Goal: Information Seeking & Learning: Get advice/opinions

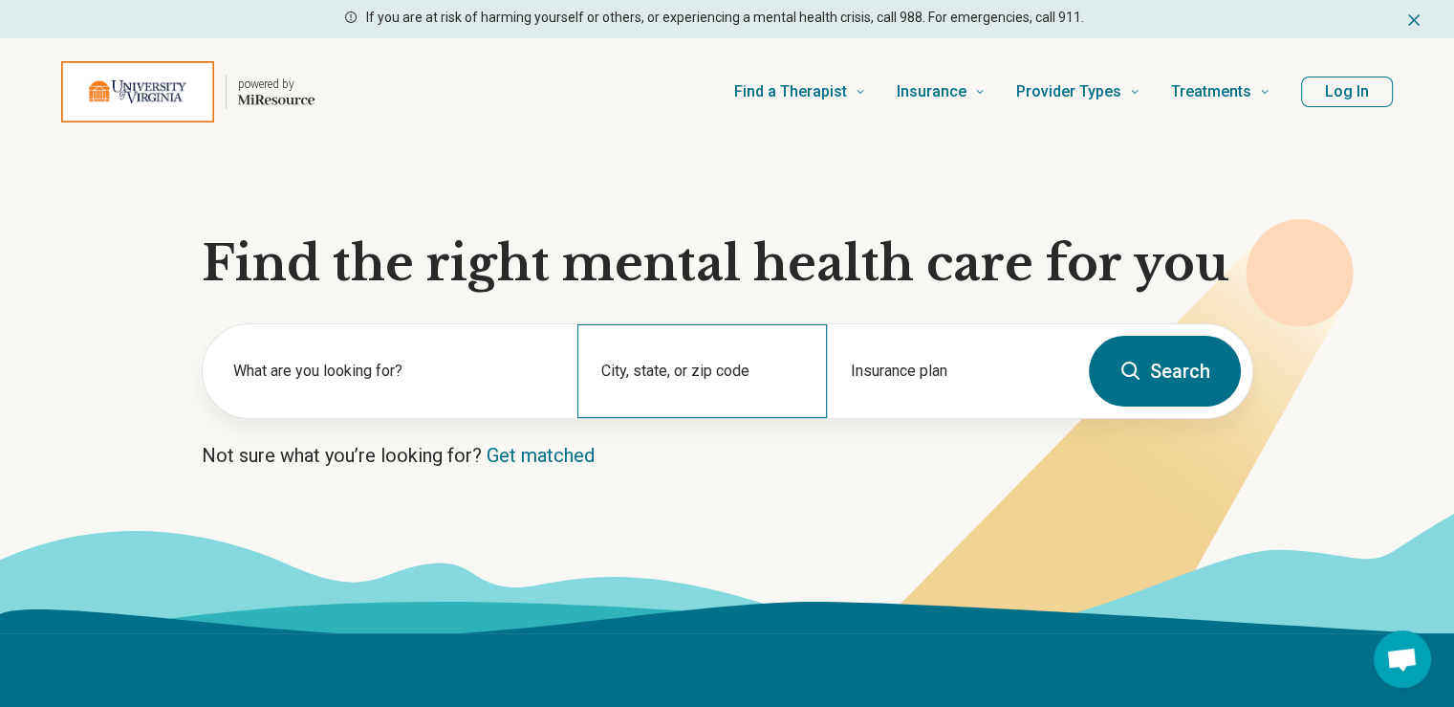
click at [727, 372] on div "City, state, or zip code" at bounding box center [702, 371] width 250 height 94
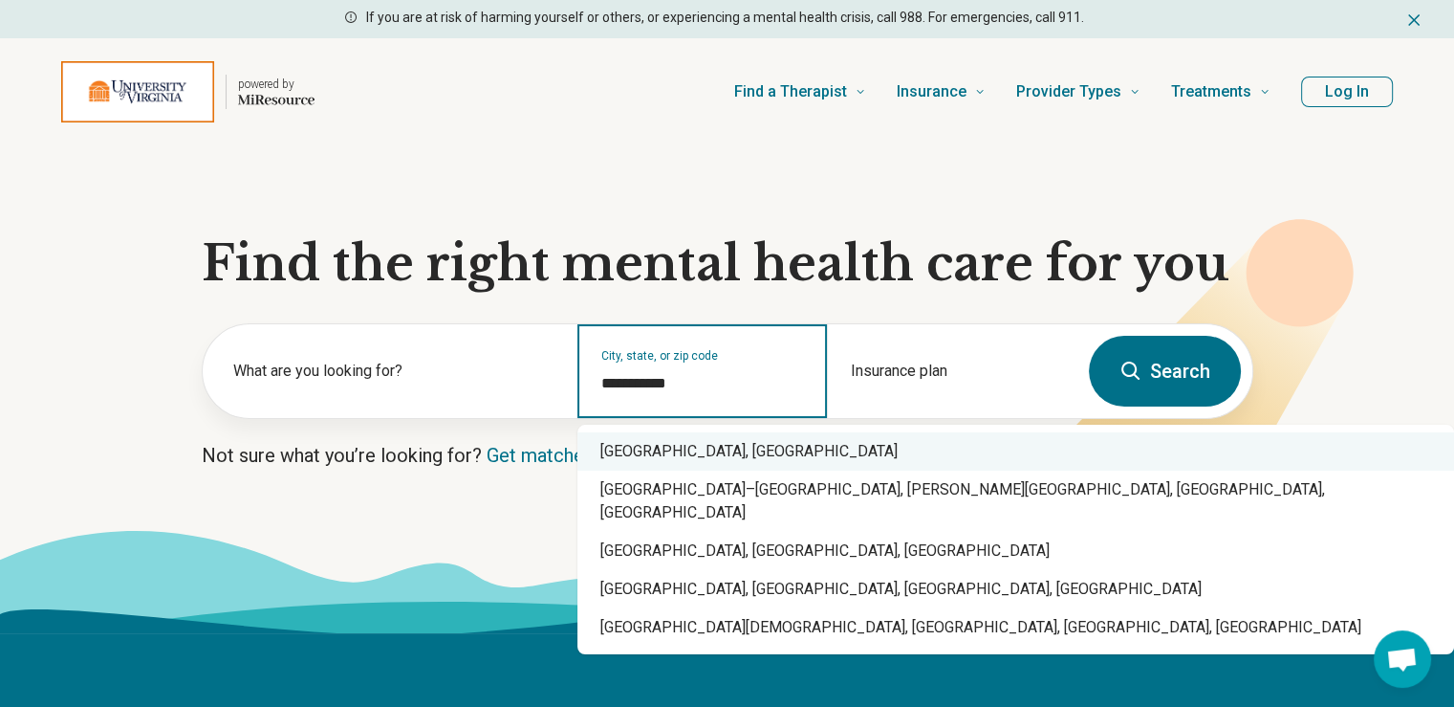
click at [692, 452] on div "Charlottesville, VA" at bounding box center [1015, 451] width 877 height 38
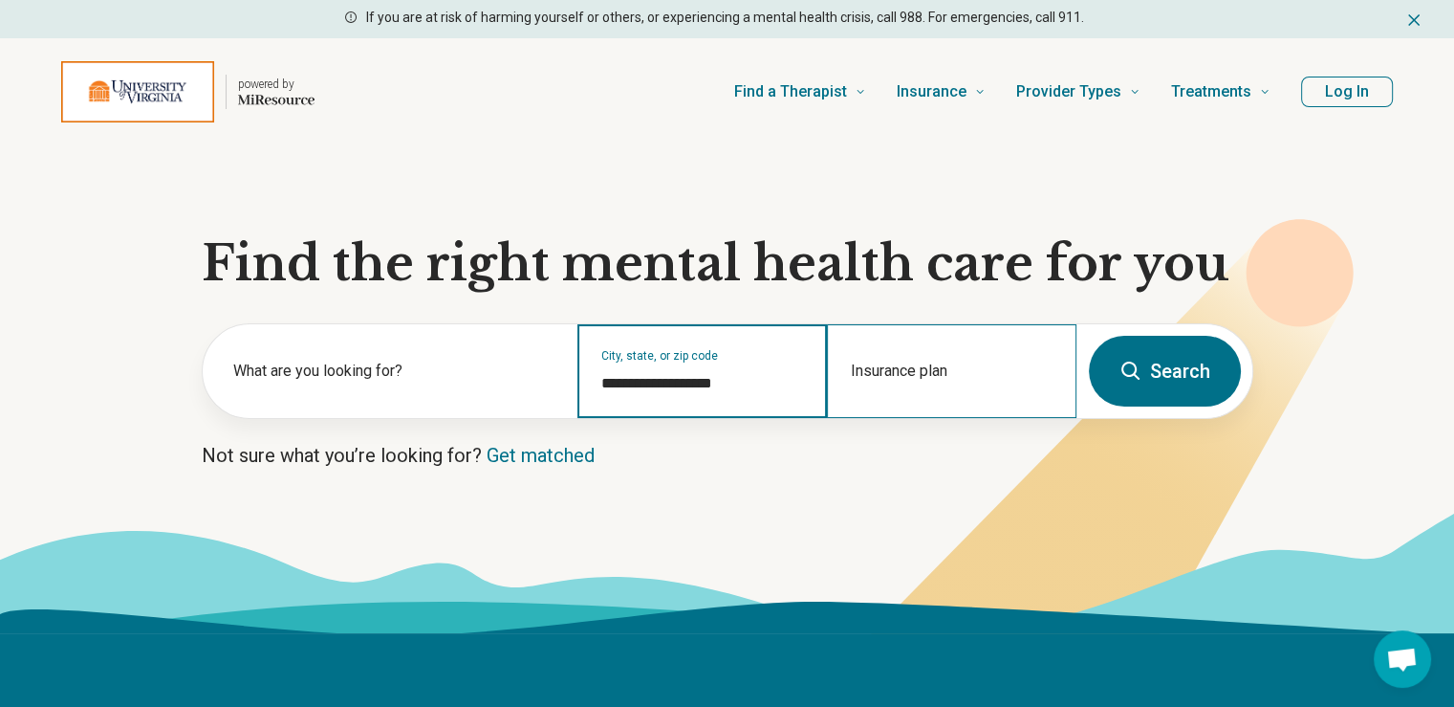
type input "**********"
click at [871, 361] on div "Insurance plan" at bounding box center [952, 371] width 250 height 94
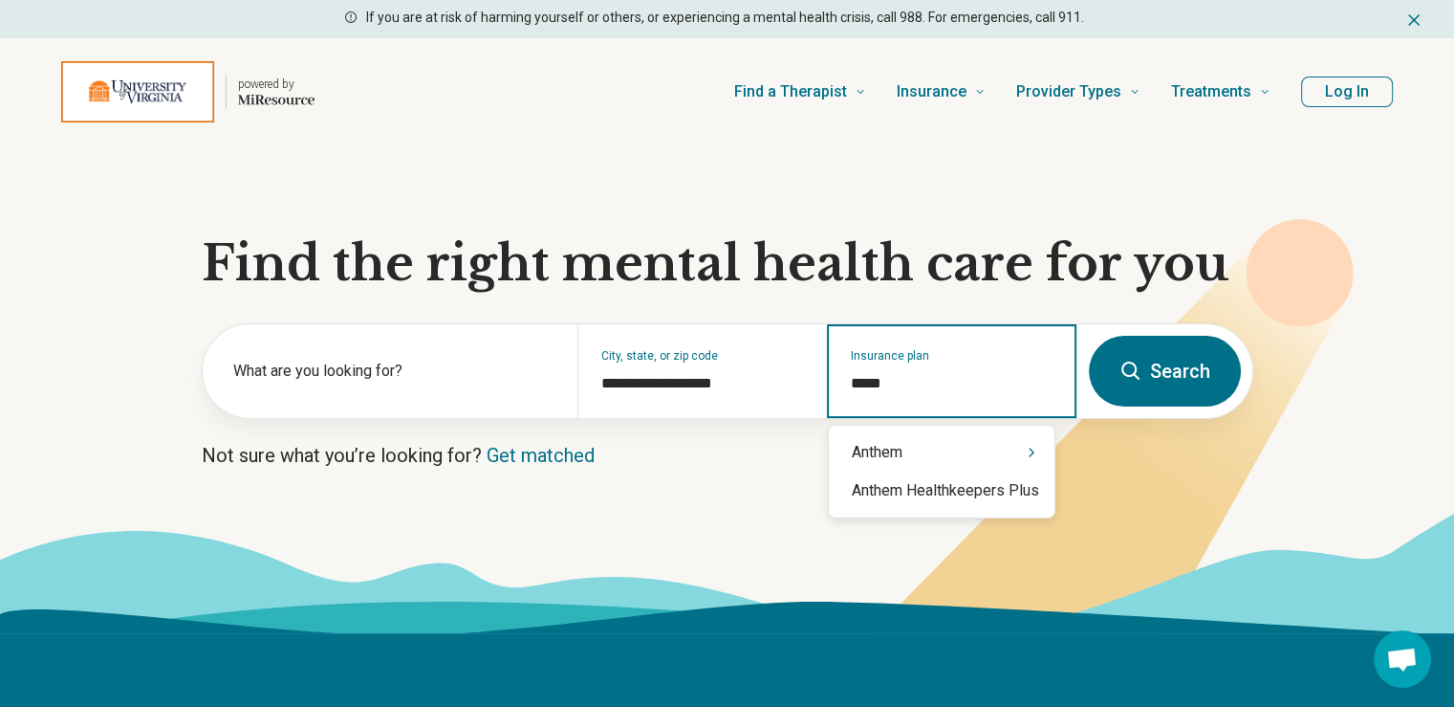
type input "******"
click at [970, 452] on div "Anthem" at bounding box center [942, 452] width 226 height 38
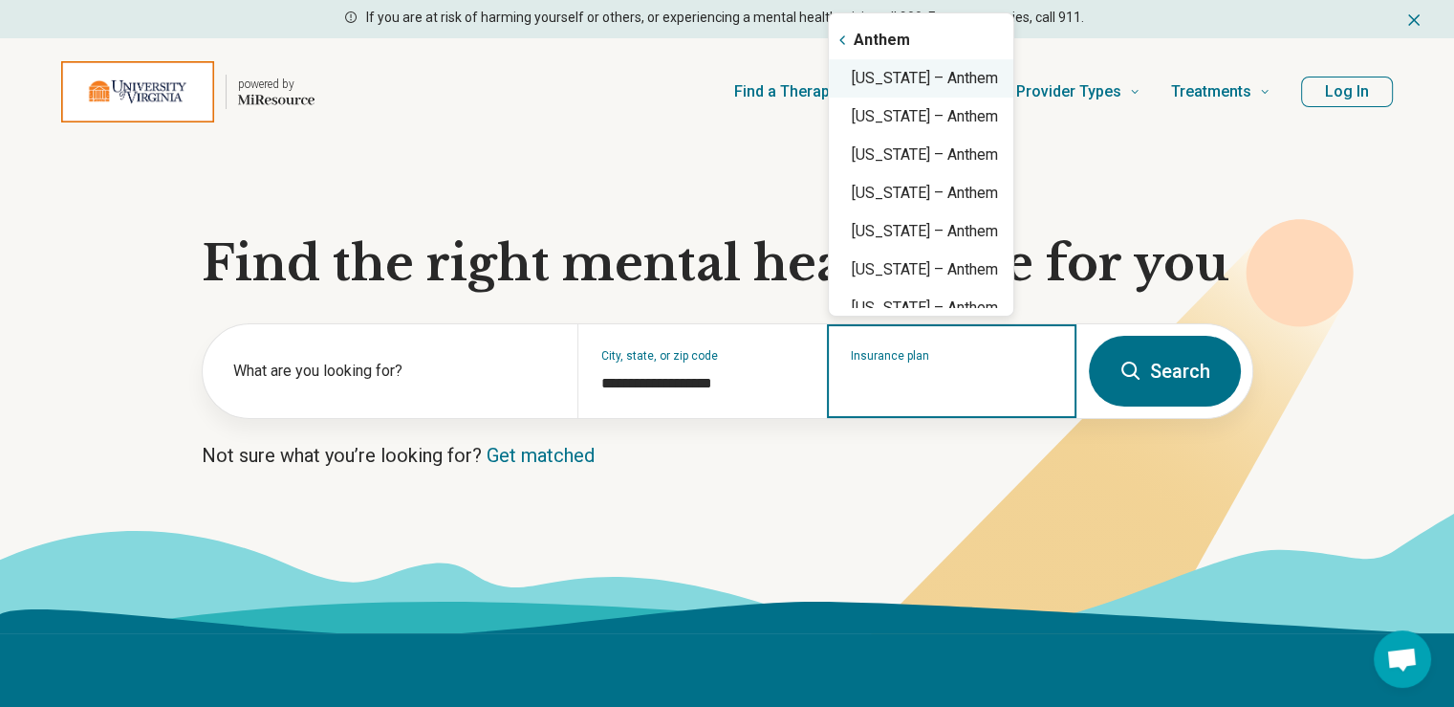
click at [914, 83] on div "Virginia – Anthem" at bounding box center [921, 78] width 185 height 38
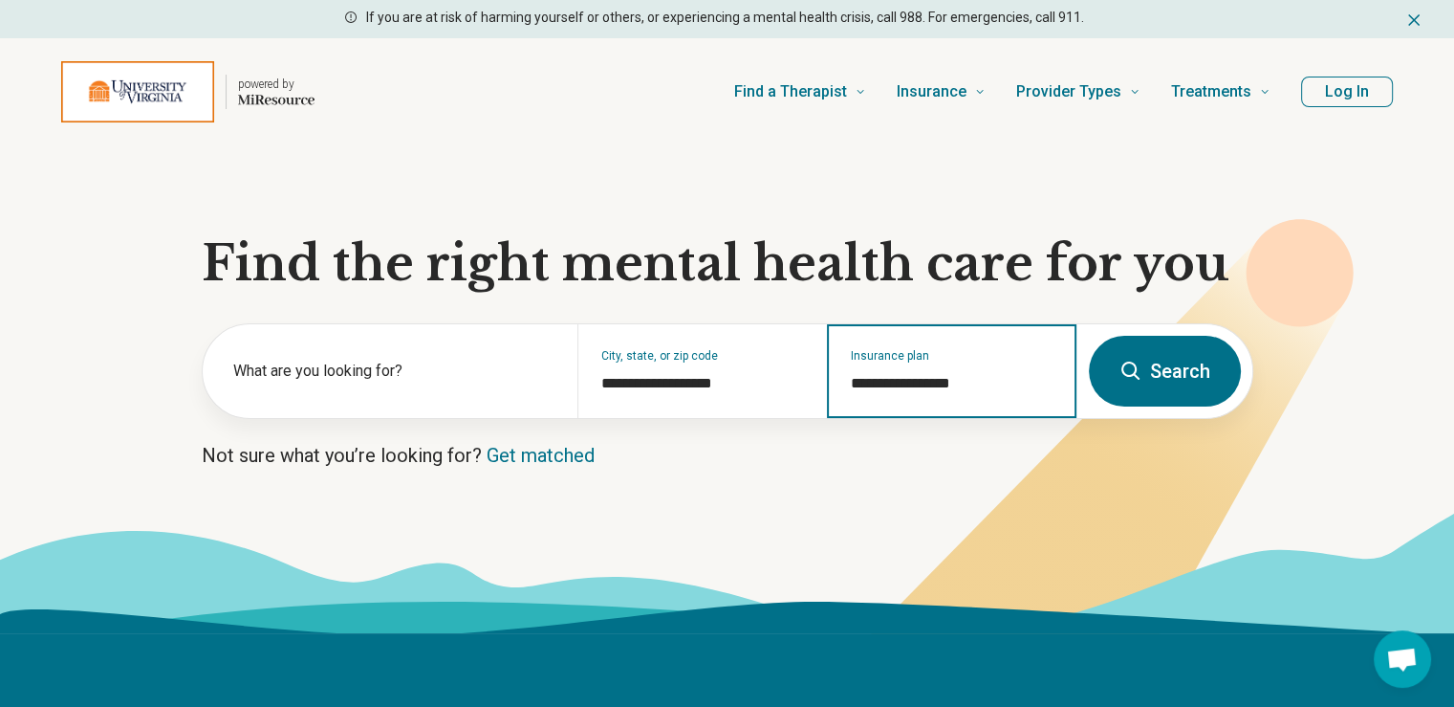
type input "**********"
click at [1151, 376] on button "Search" at bounding box center [1165, 371] width 152 height 71
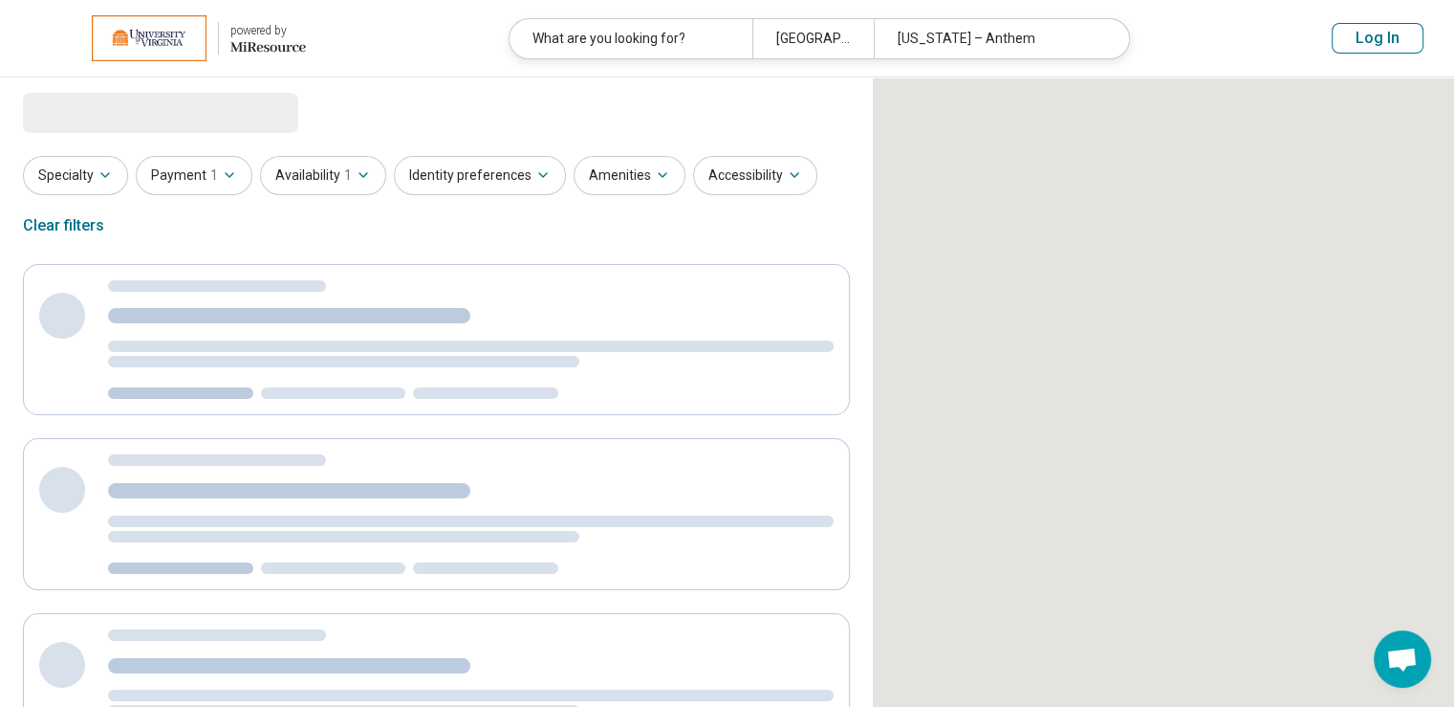
select select "***"
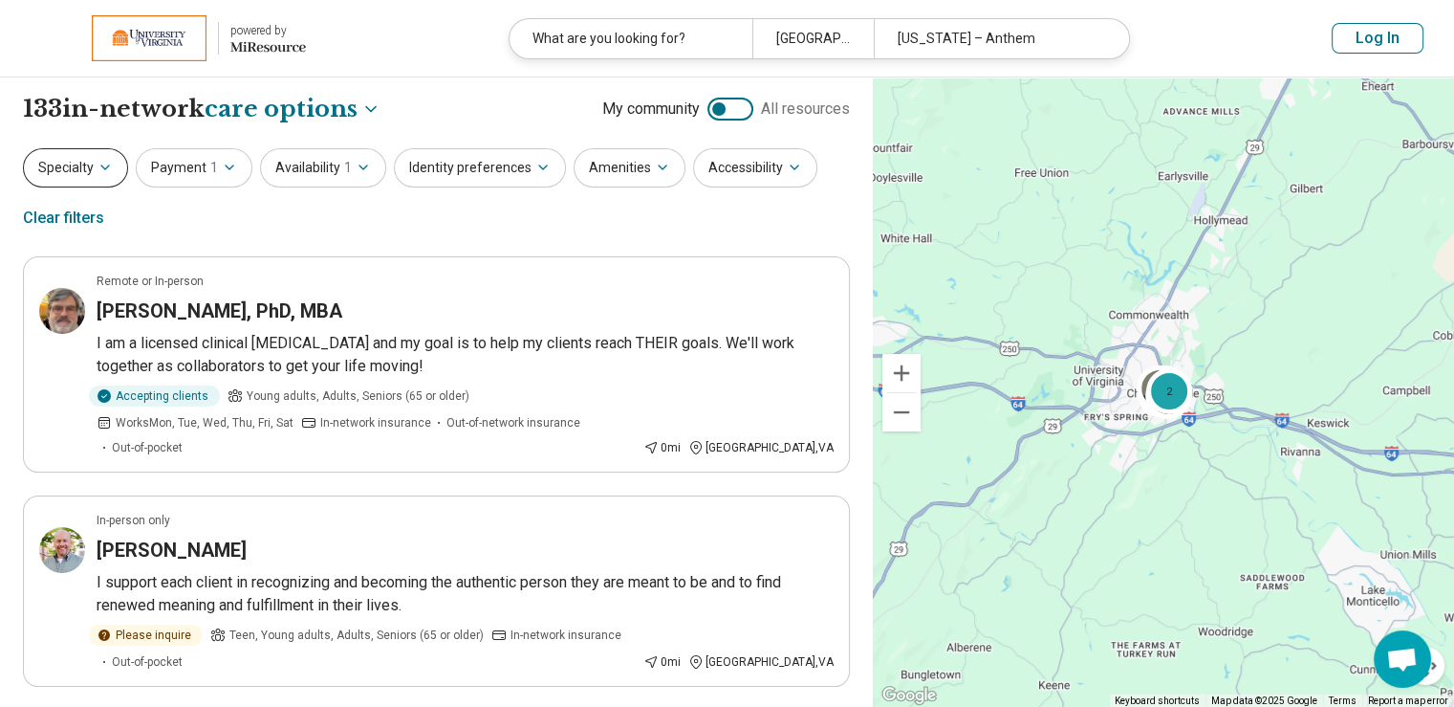
click at [103, 171] on icon "button" at bounding box center [105, 167] width 15 height 15
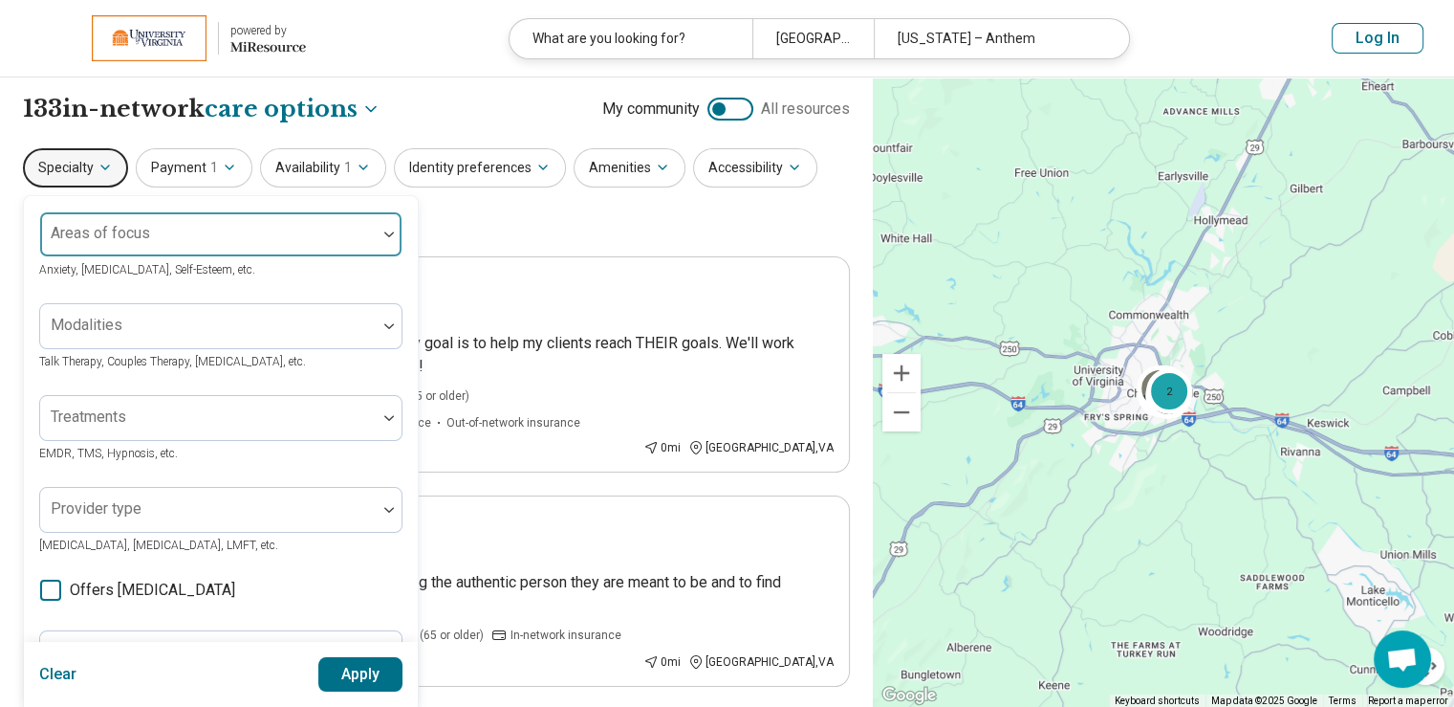
click at [352, 234] on div at bounding box center [208, 241] width 321 height 27
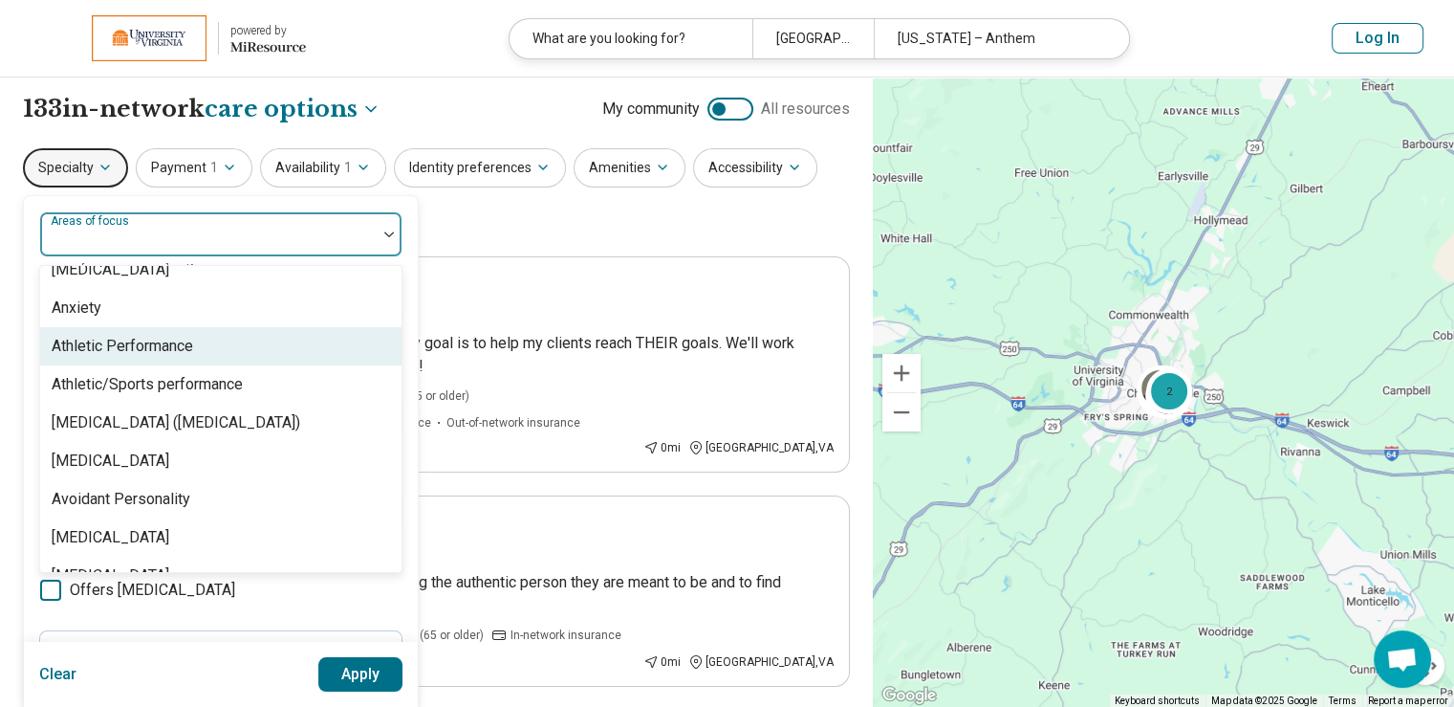
scroll to position [382, 0]
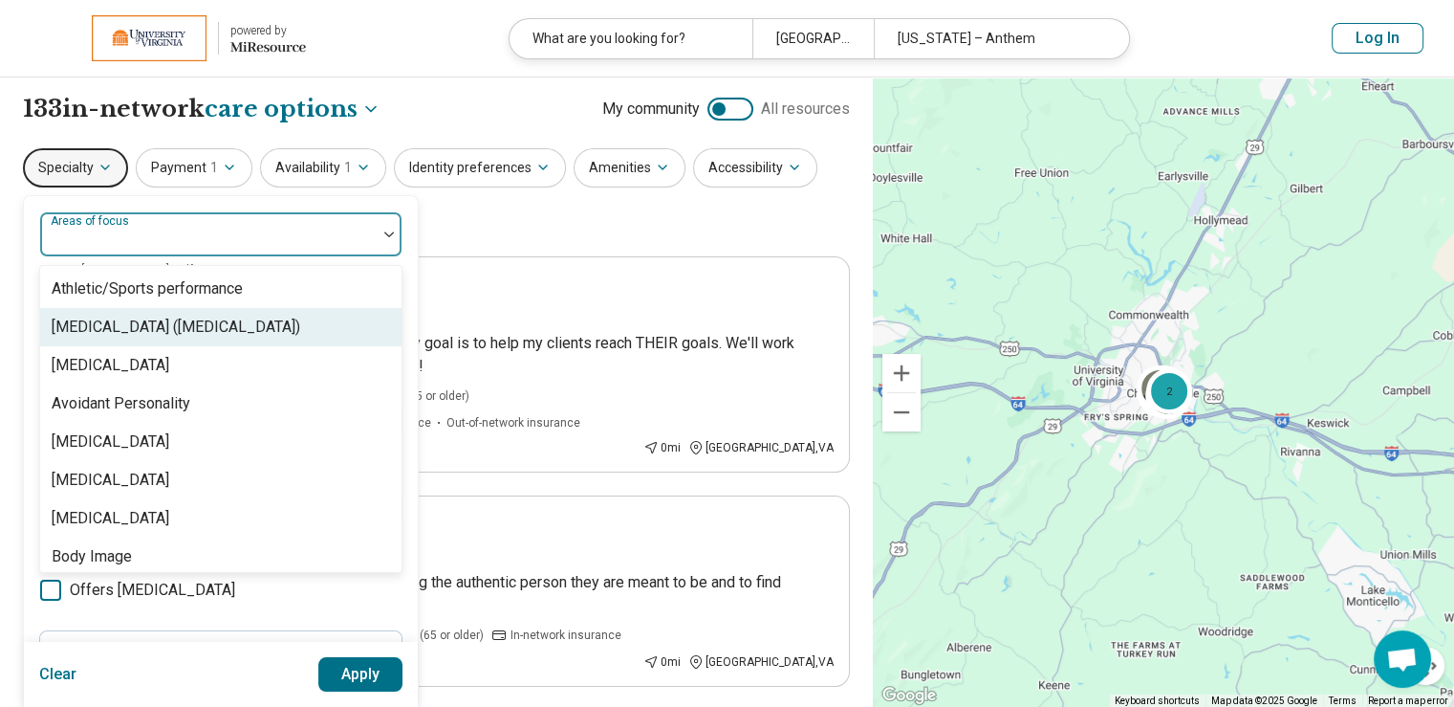
click at [266, 325] on div "[MEDICAL_DATA] ([MEDICAL_DATA])" at bounding box center [176, 327] width 249 height 23
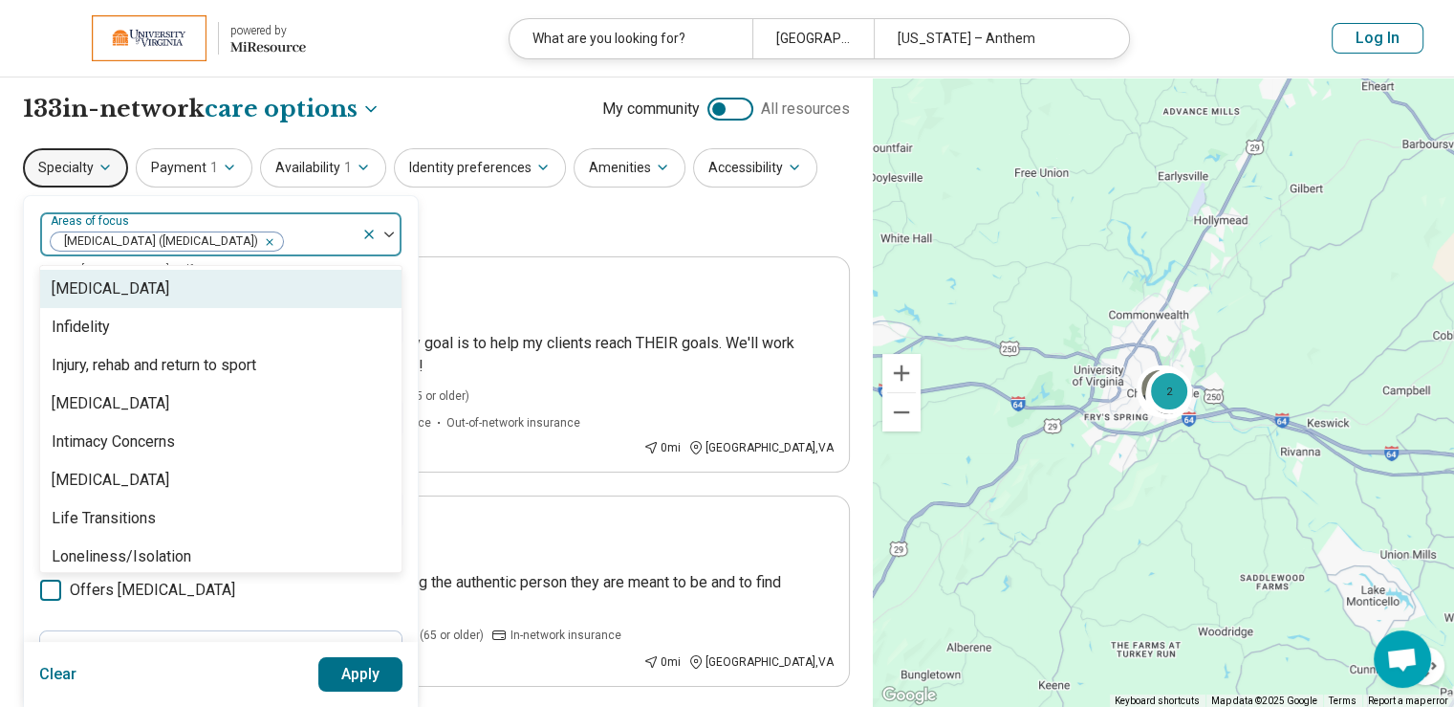
scroll to position [1817, 0]
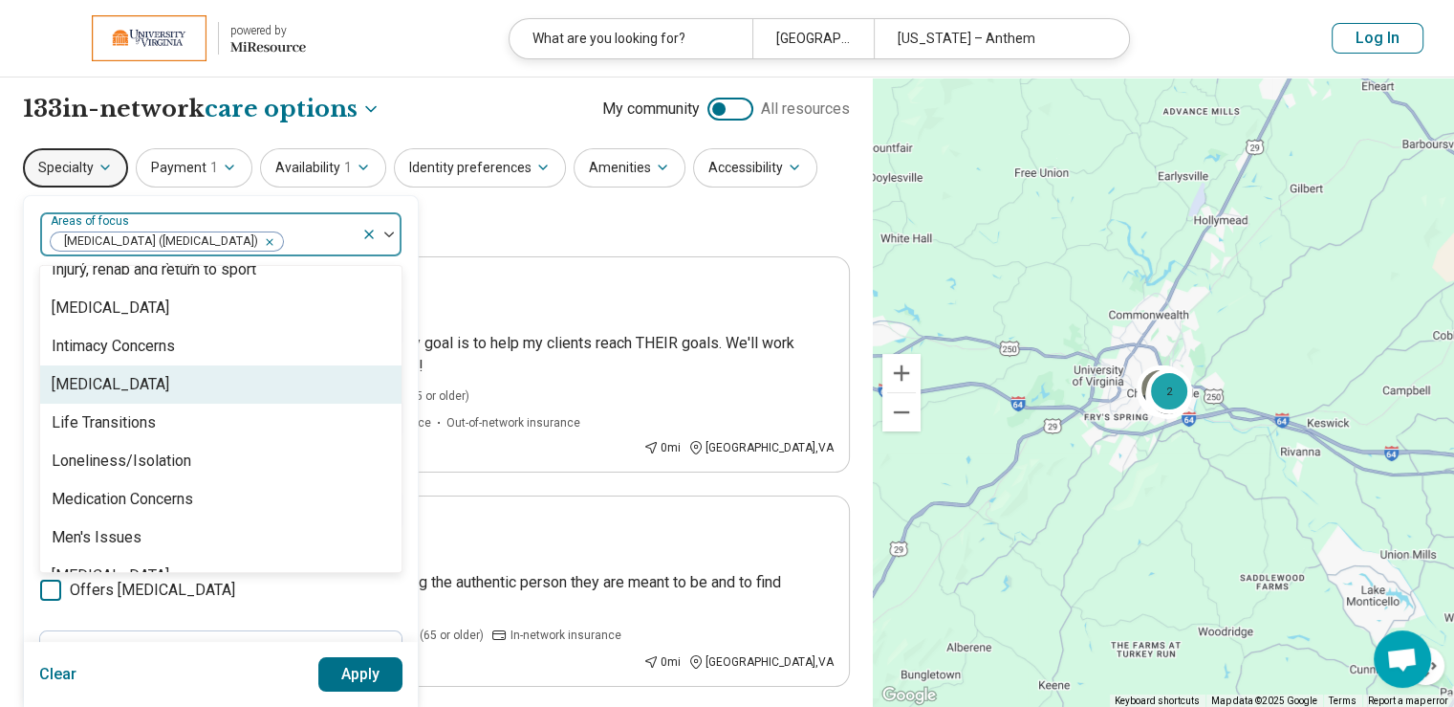
click at [133, 382] on div "[MEDICAL_DATA]" at bounding box center [111, 384] width 118 height 23
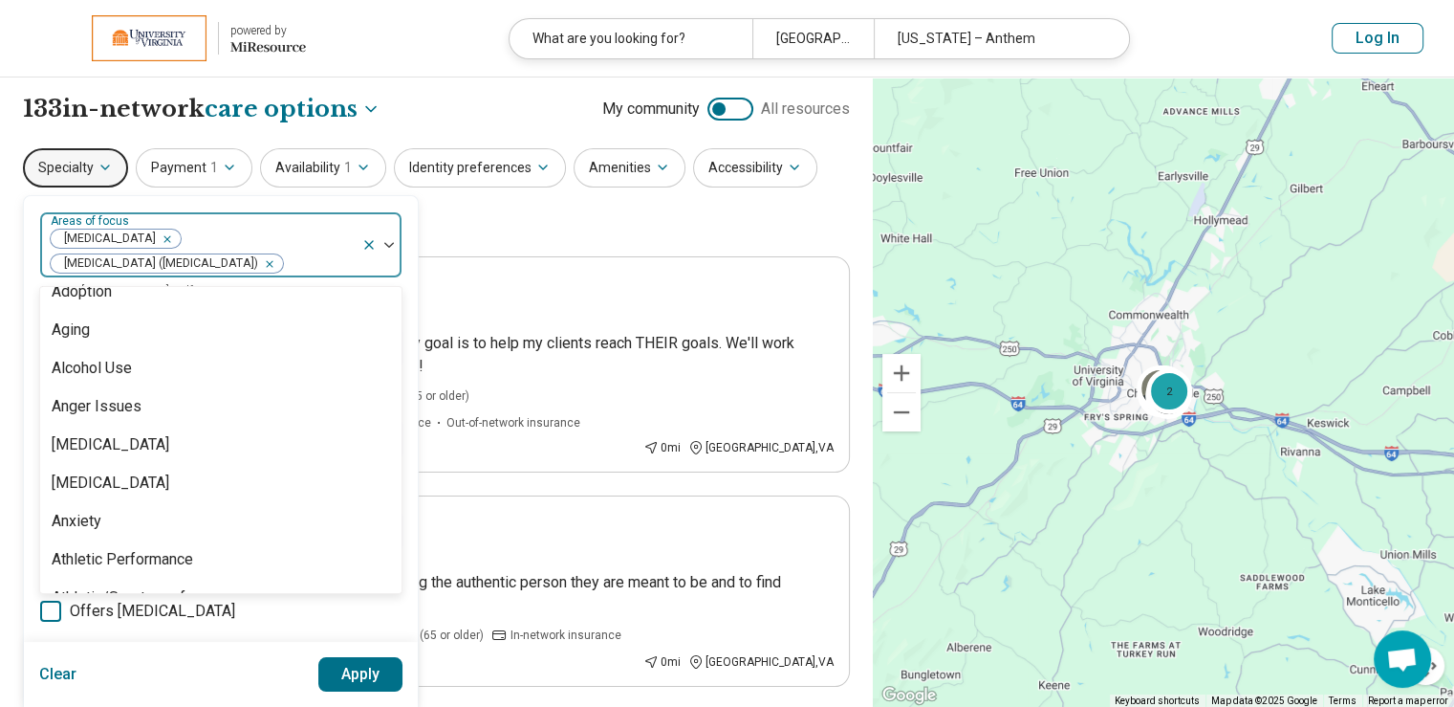
scroll to position [0, 0]
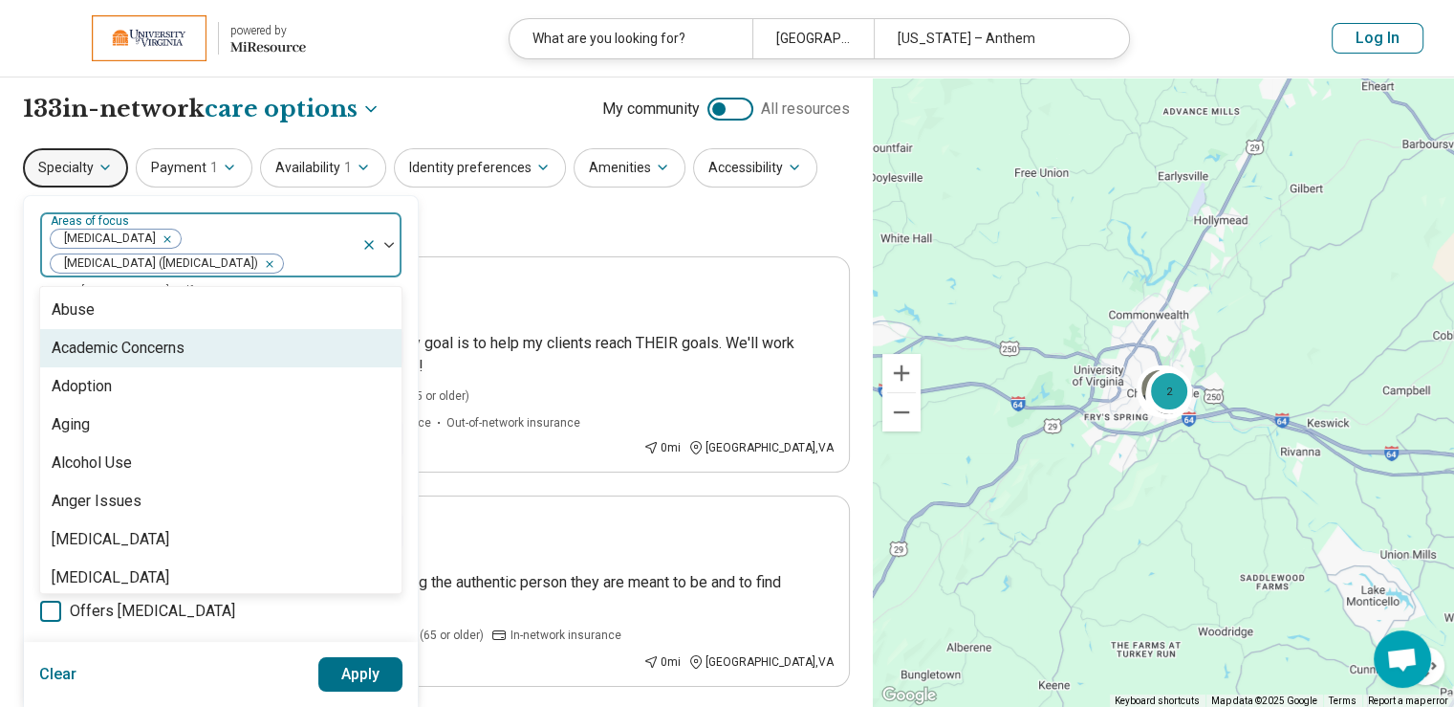
click at [137, 349] on div "Academic Concerns" at bounding box center [118, 348] width 133 height 23
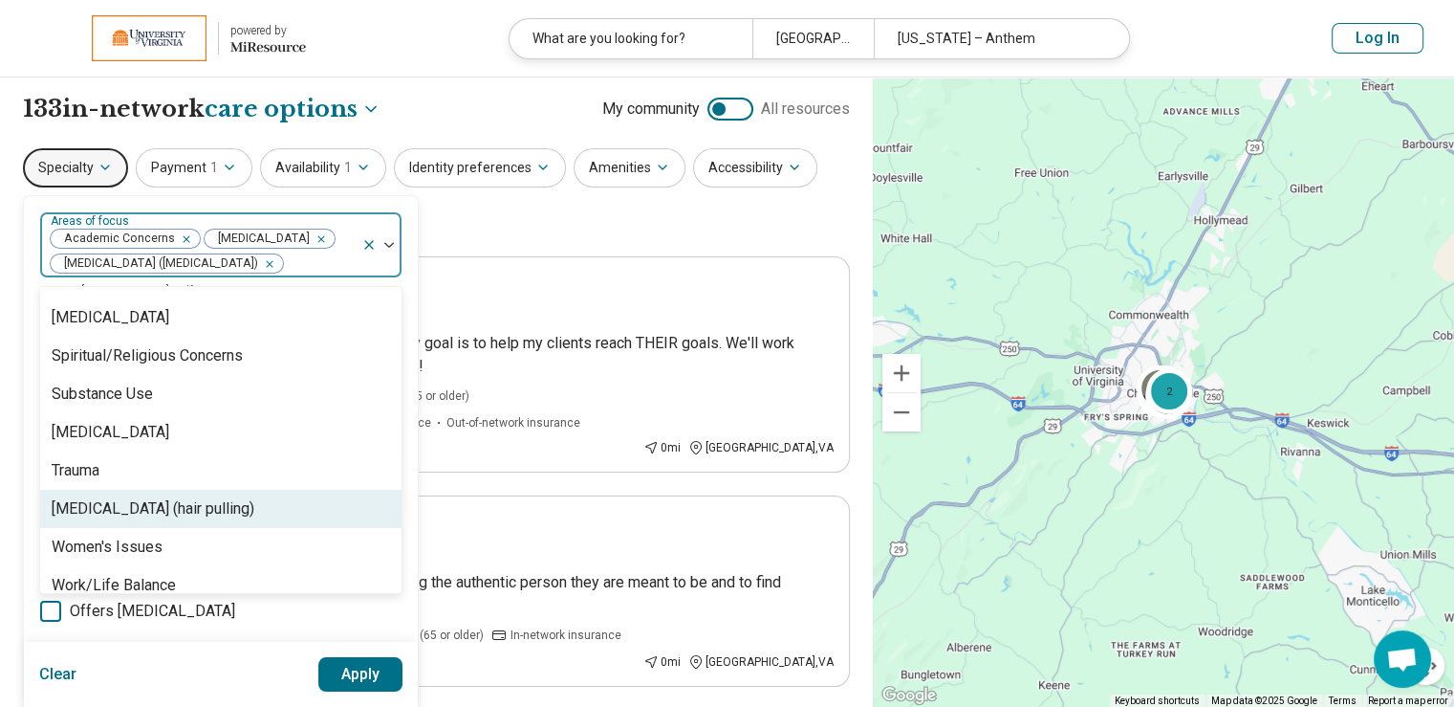
scroll to position [3457, 0]
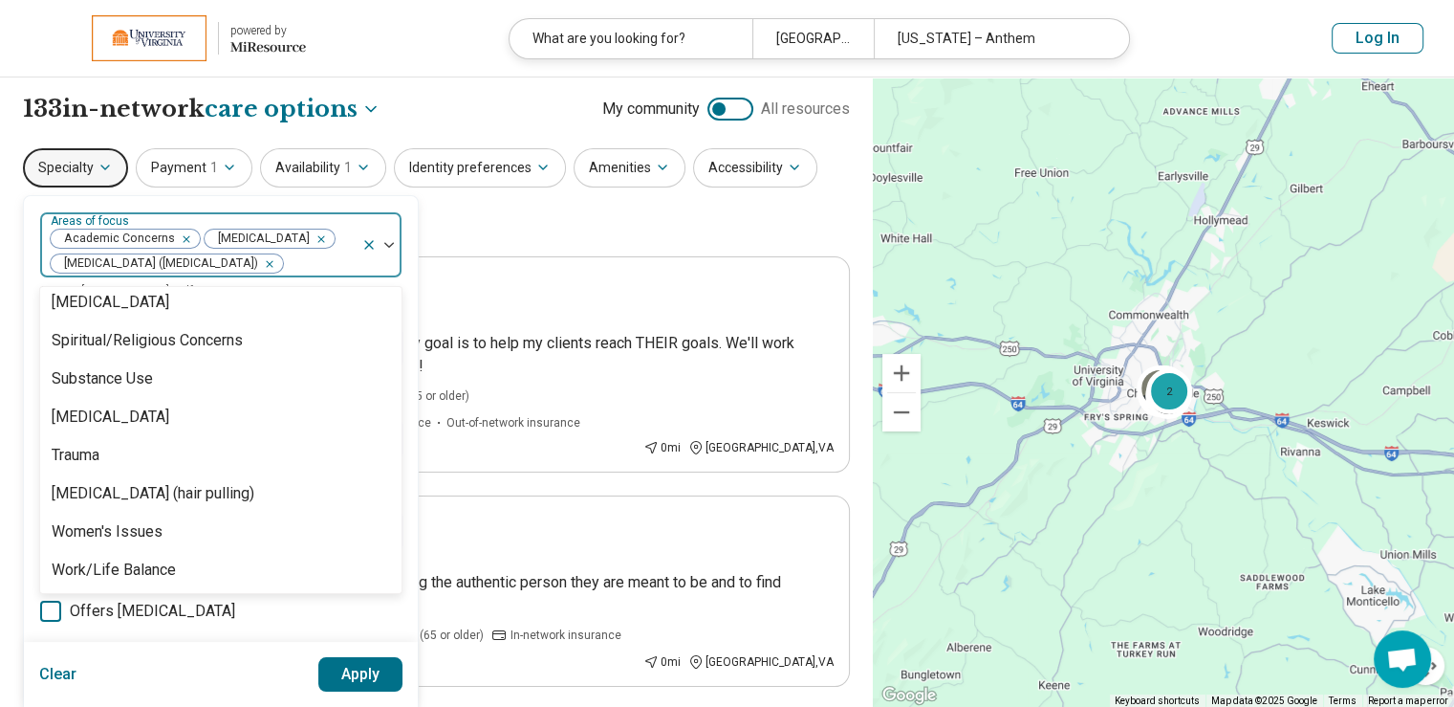
click at [356, 675] on button "Apply" at bounding box center [360, 674] width 85 height 34
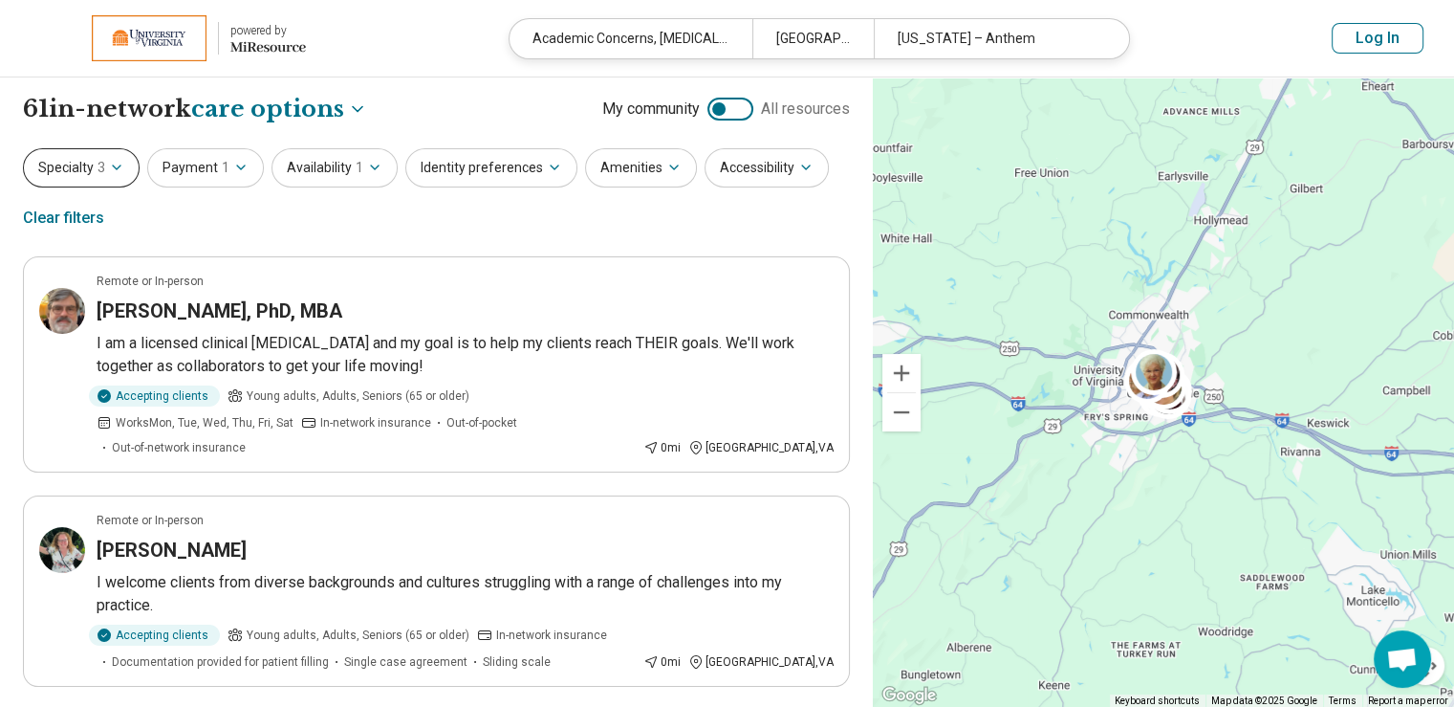
click at [113, 163] on icon "button" at bounding box center [116, 167] width 15 height 15
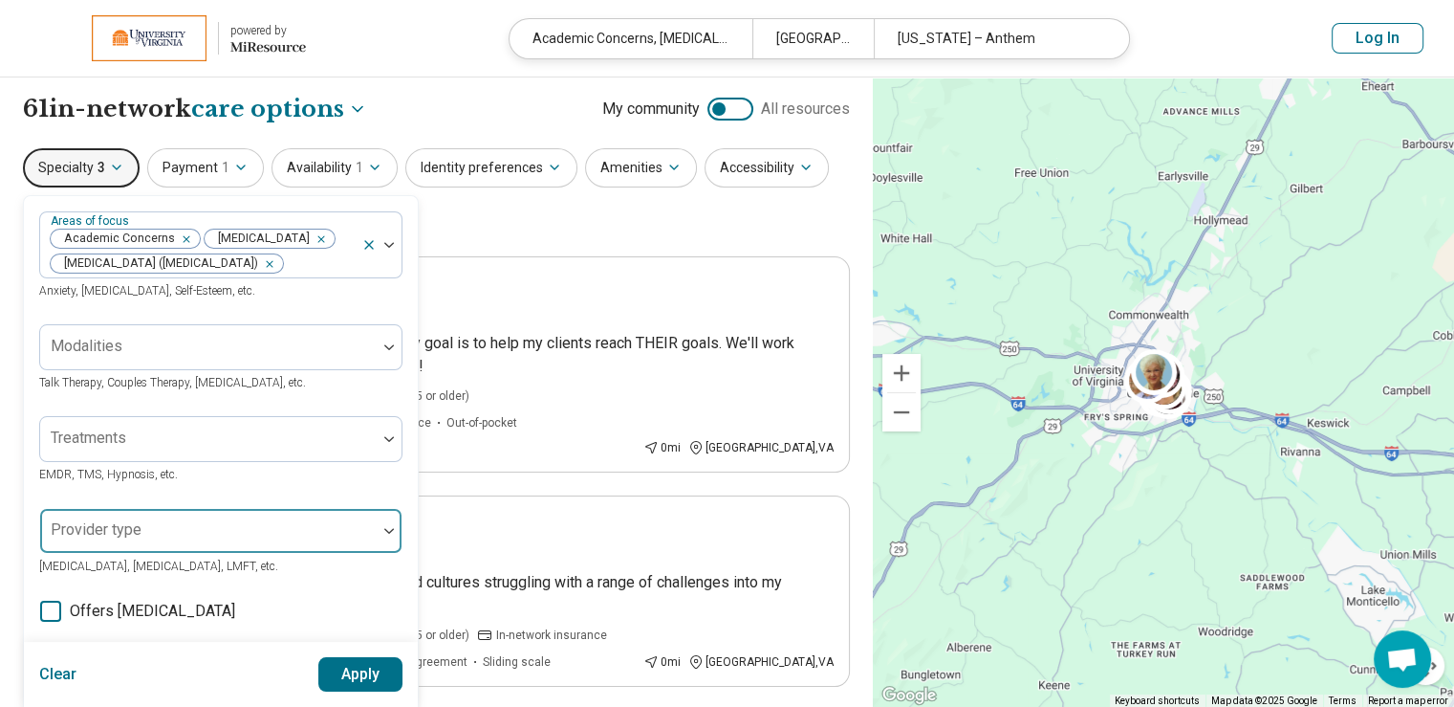
click at [376, 539] on div at bounding box center [208, 531] width 337 height 42
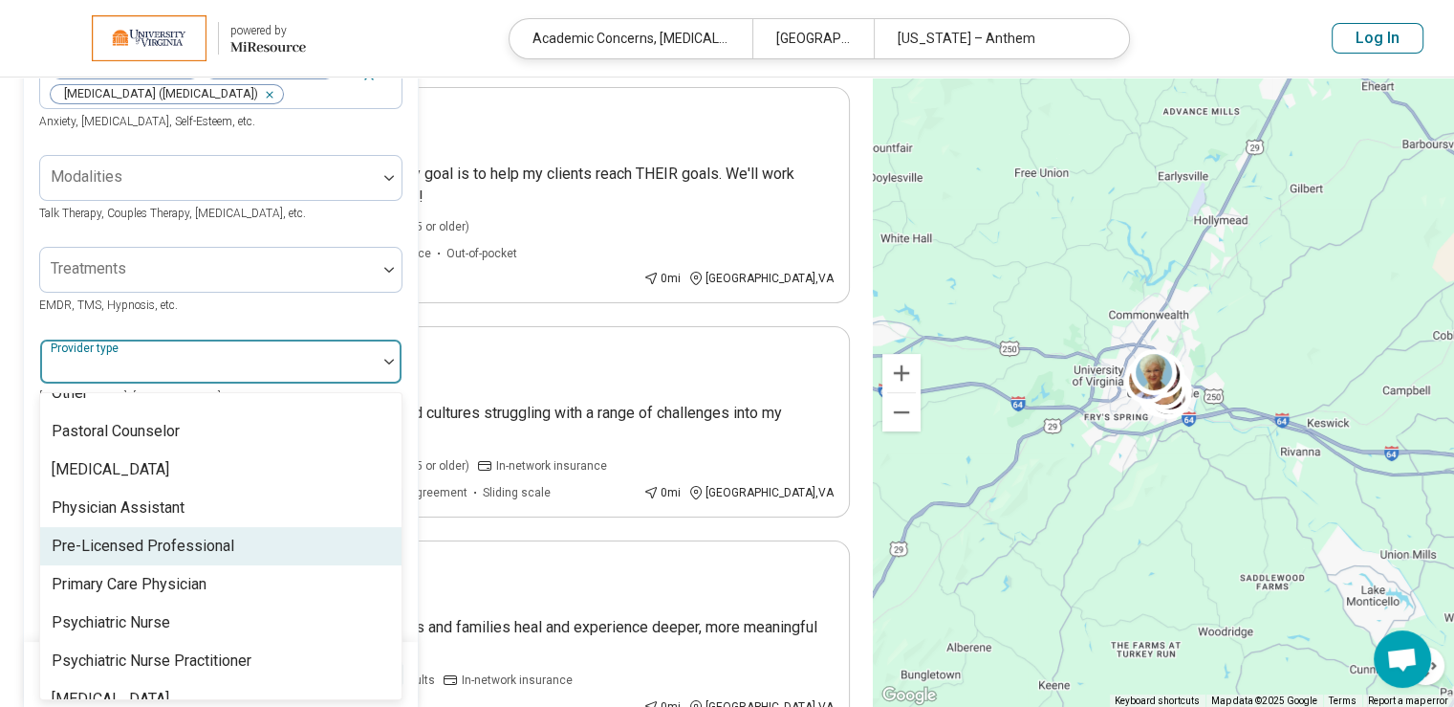
scroll to position [2390, 0]
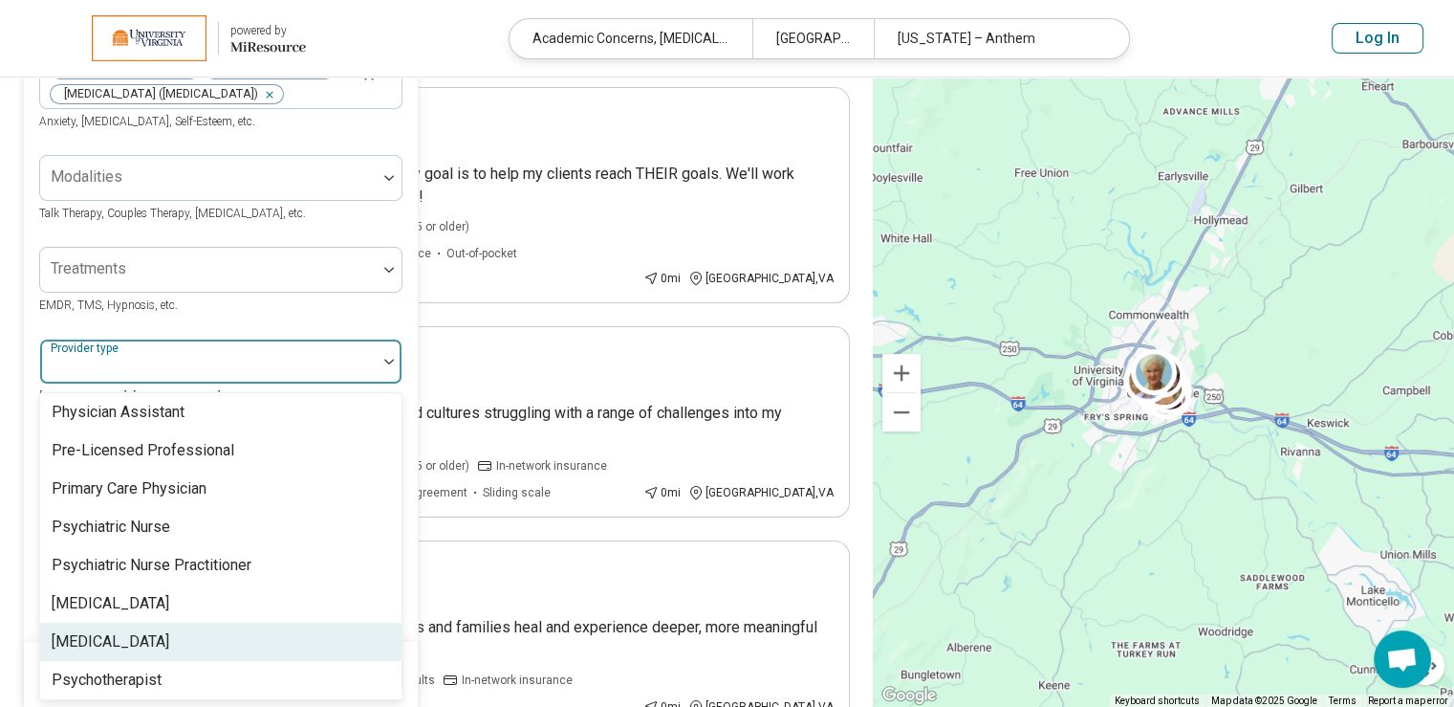
click at [146, 622] on div "[MEDICAL_DATA]" at bounding box center [220, 641] width 361 height 38
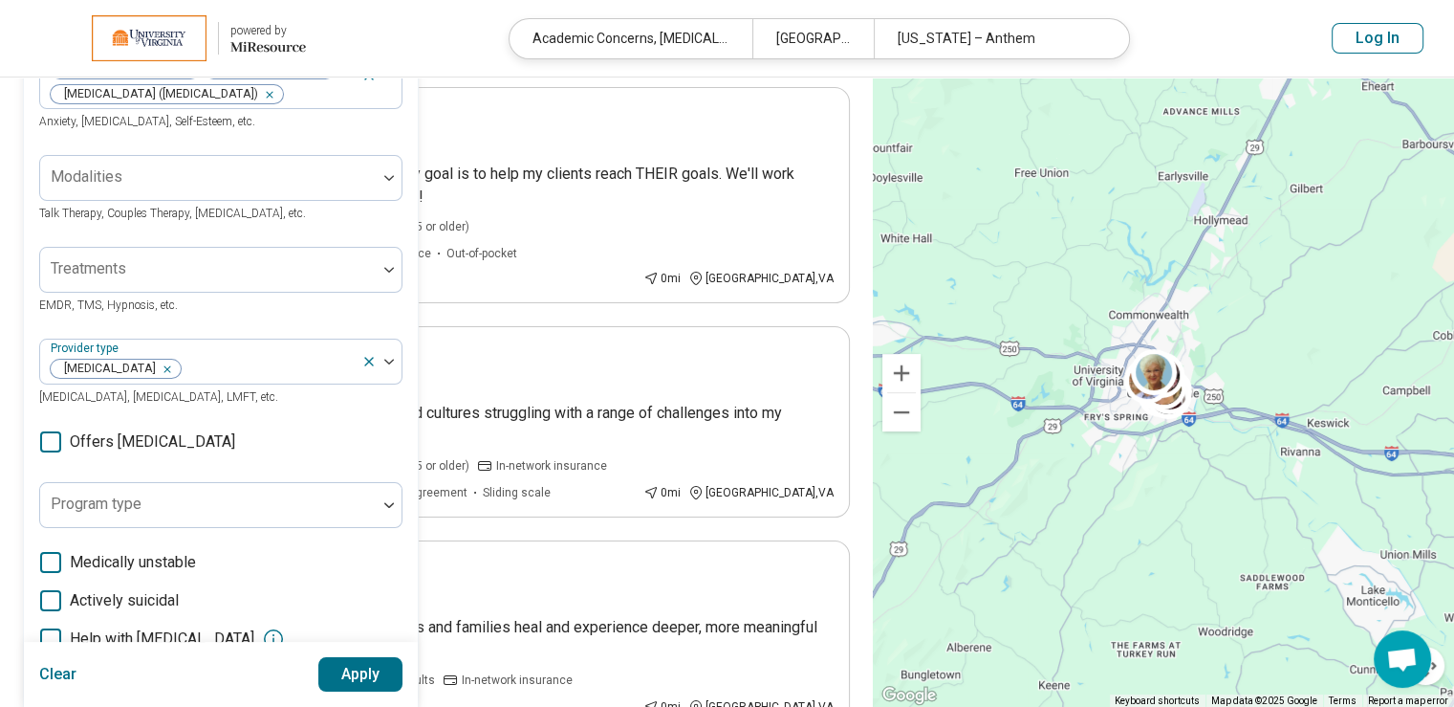
click at [413, 632] on div "Areas of focus Academic Concerns Learning Disorder Attention Deficit Hyperactiv…" at bounding box center [221, 426] width 394 height 799
click at [365, 679] on button "Apply" at bounding box center [360, 674] width 85 height 34
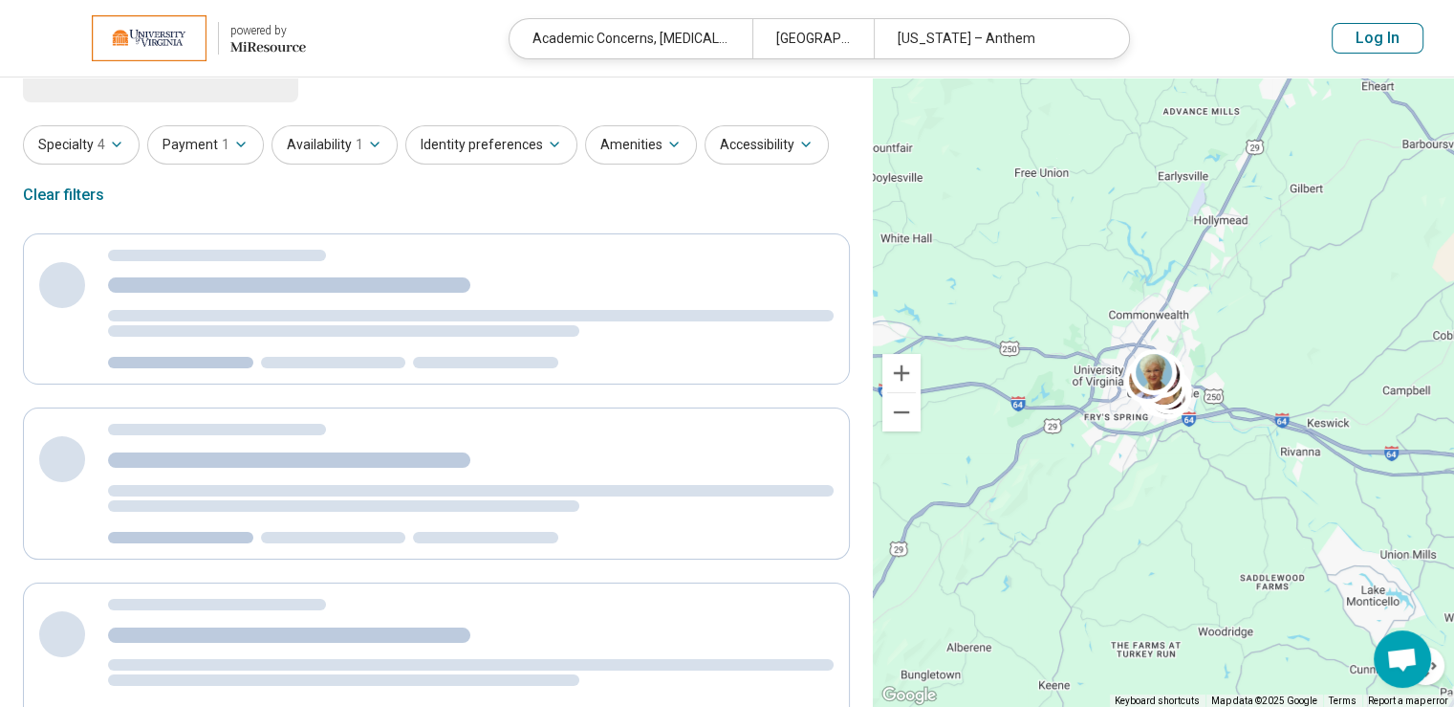
scroll to position [0, 0]
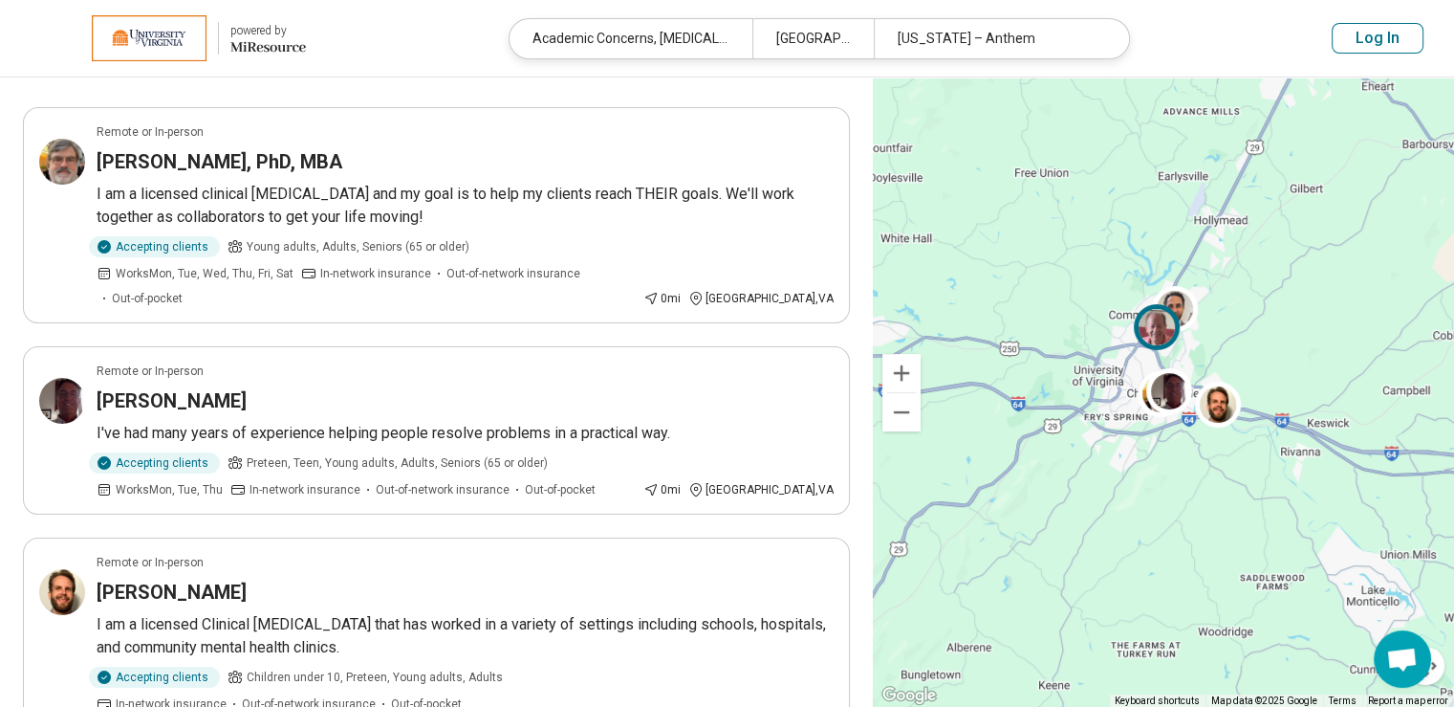
scroll to position [96, 0]
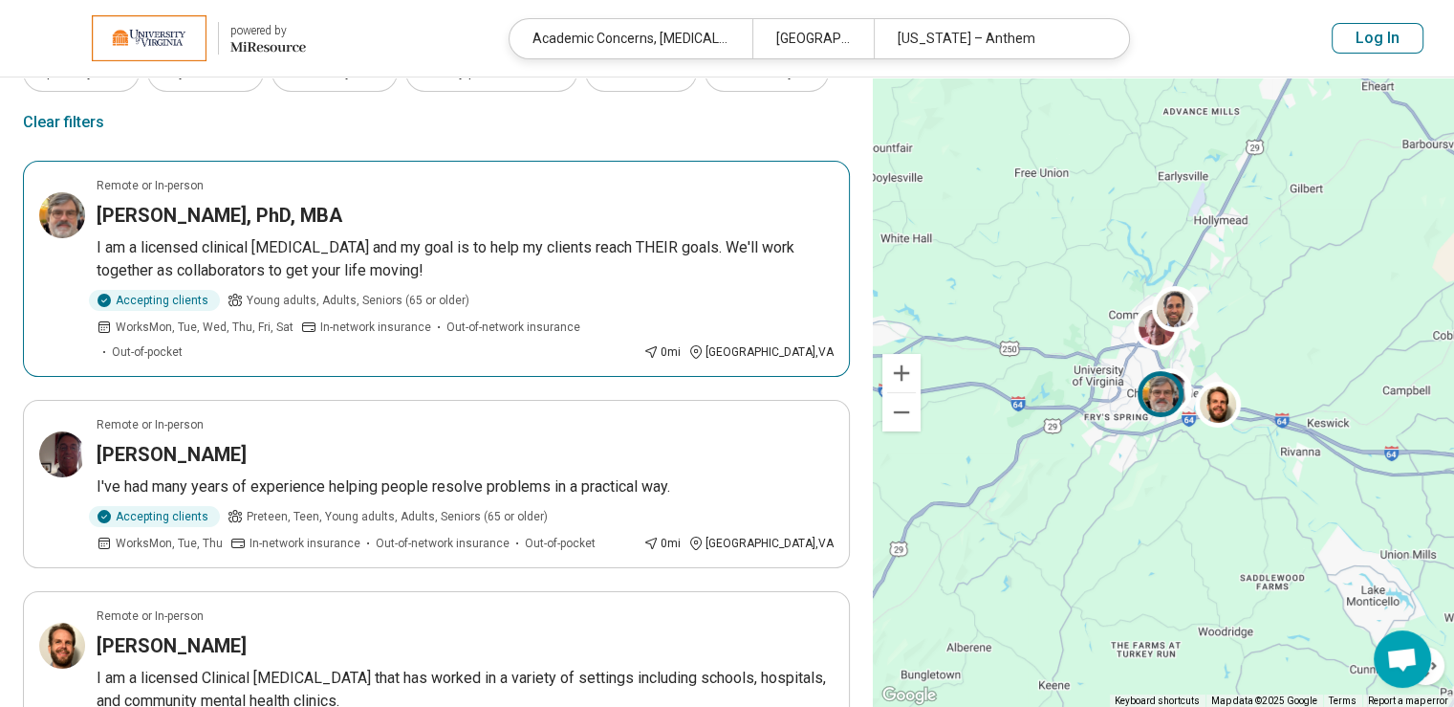
click at [217, 213] on h3 "Michael Grant, PhD, MBA" at bounding box center [220, 215] width 246 height 27
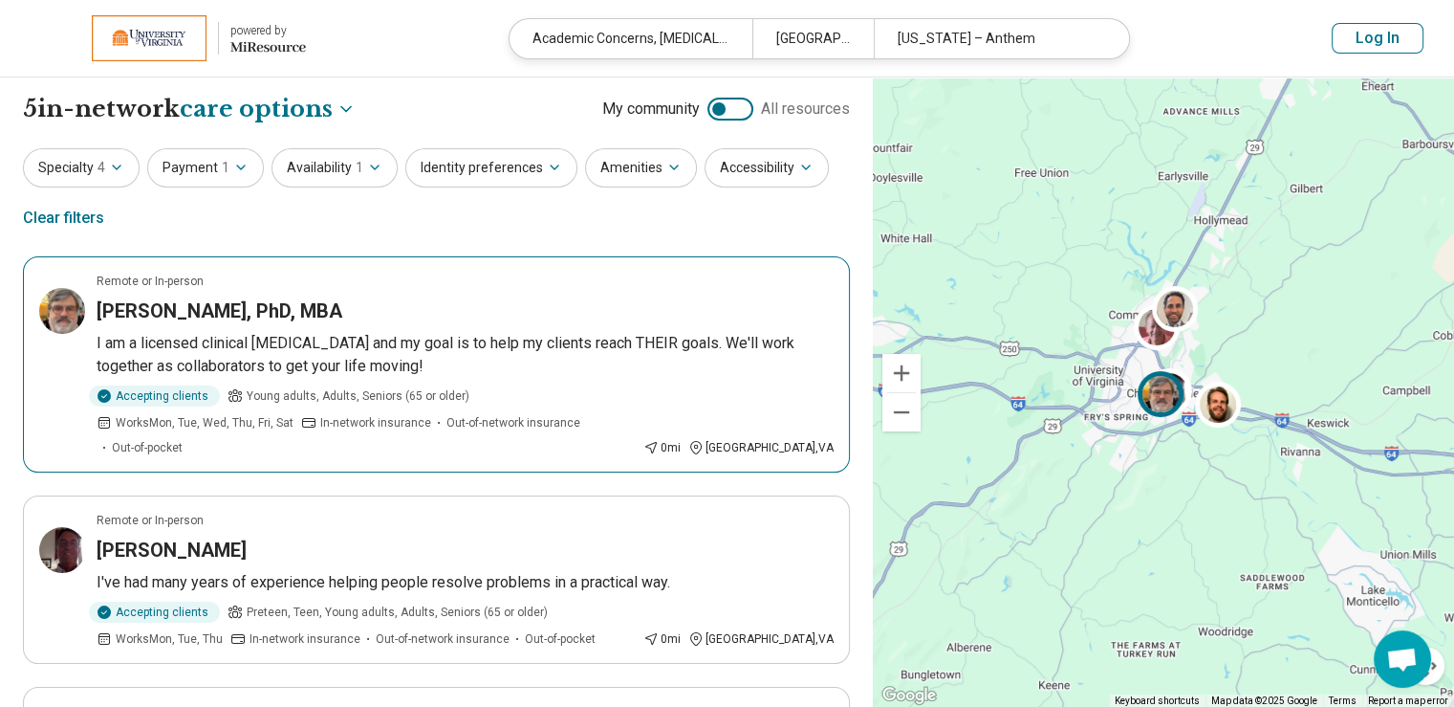
click at [264, 307] on h3 "Michael Grant, PhD, MBA" at bounding box center [220, 310] width 246 height 27
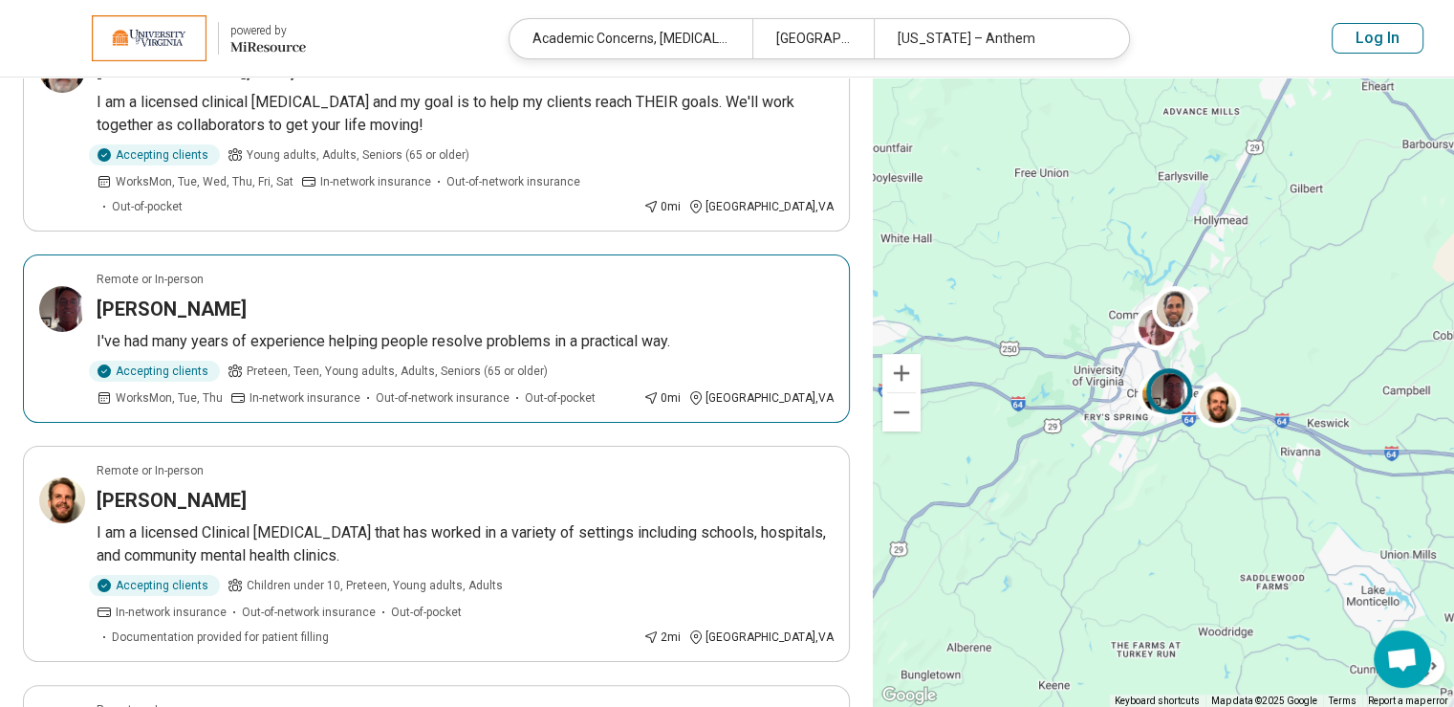
scroll to position [287, 0]
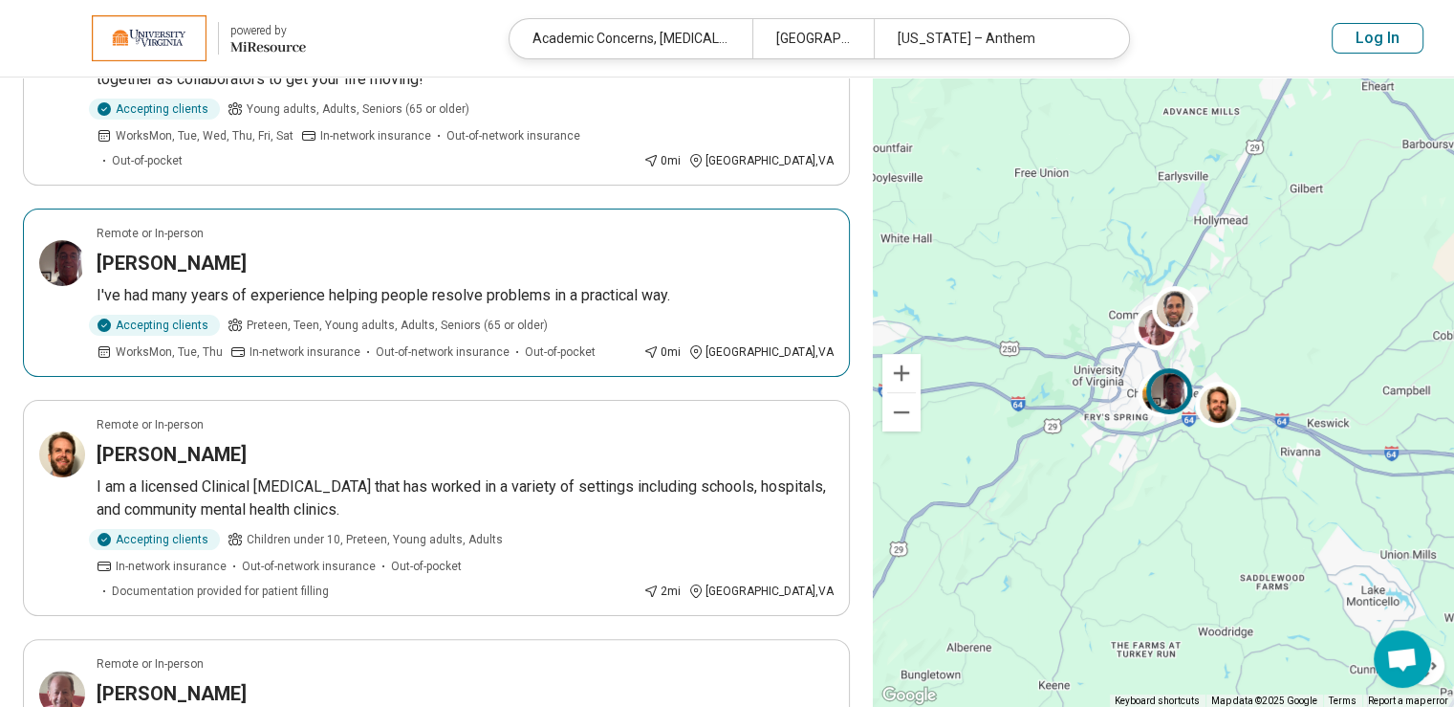
click at [161, 250] on h3 "Joe Kayser" at bounding box center [172, 263] width 150 height 27
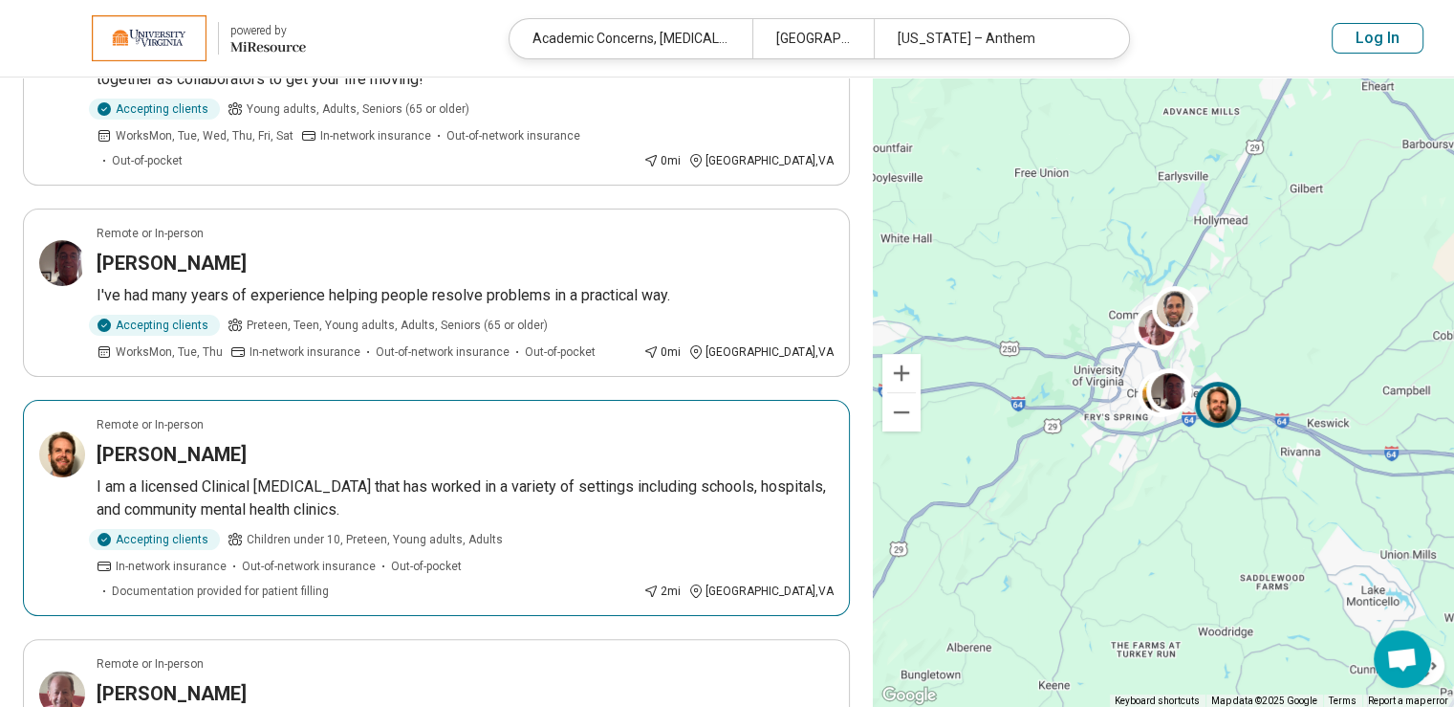
scroll to position [574, 0]
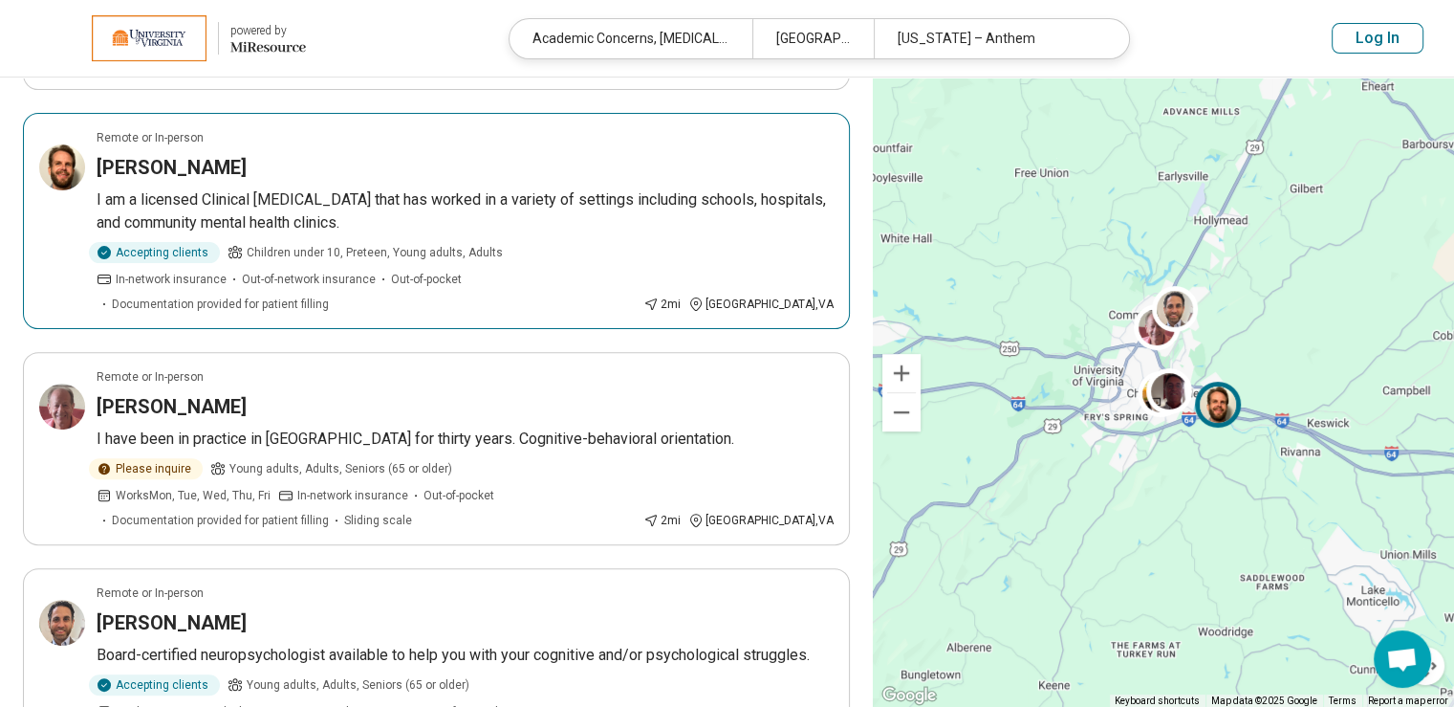
click at [164, 154] on h3 "Matthew Tolman" at bounding box center [172, 167] width 150 height 27
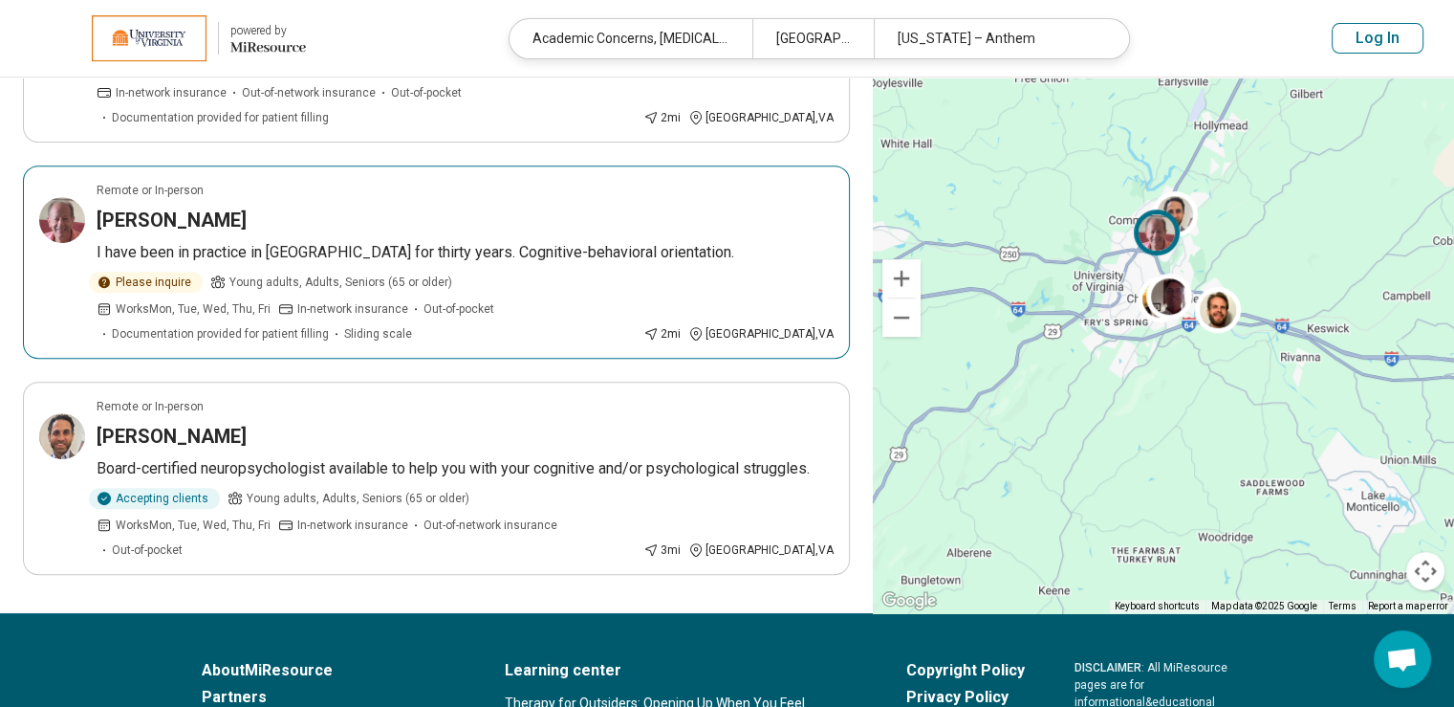
scroll to position [765, 0]
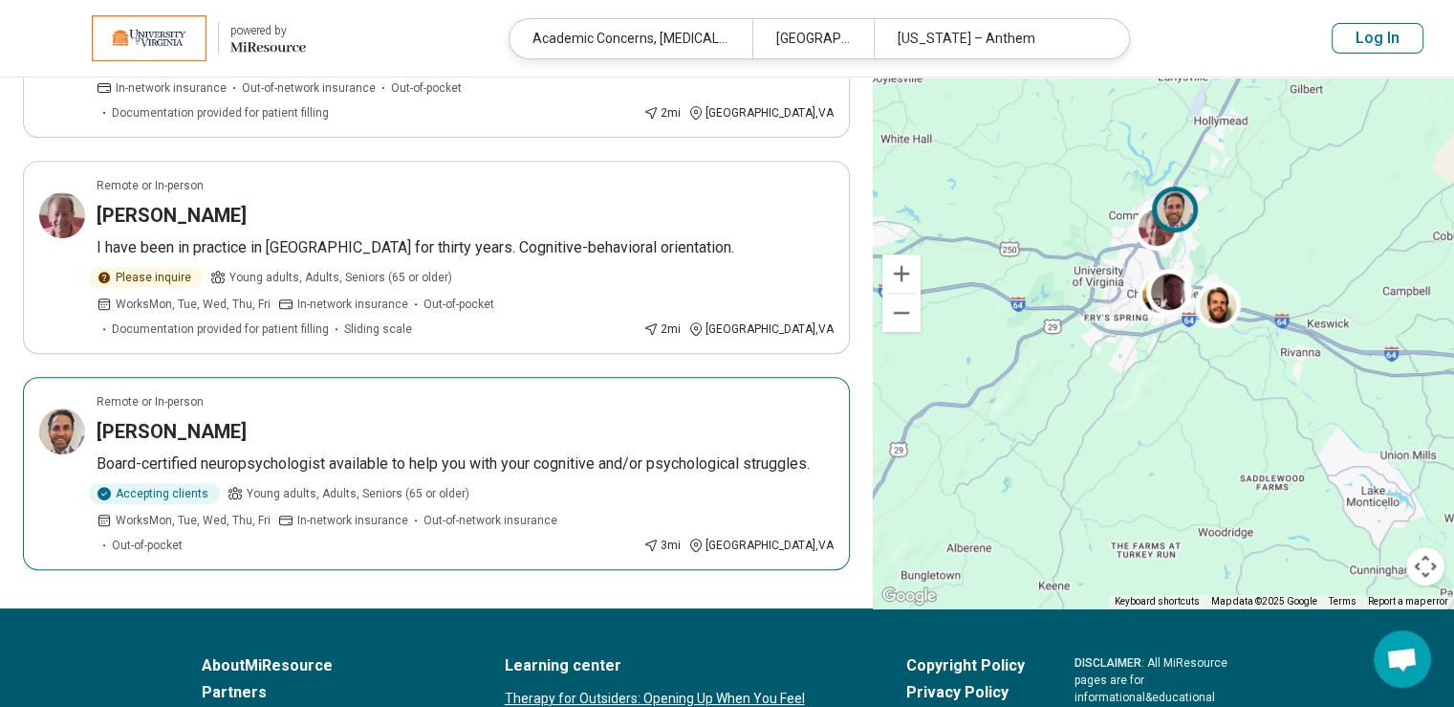
click at [197, 418] on h3 "[PERSON_NAME]" at bounding box center [172, 431] width 150 height 27
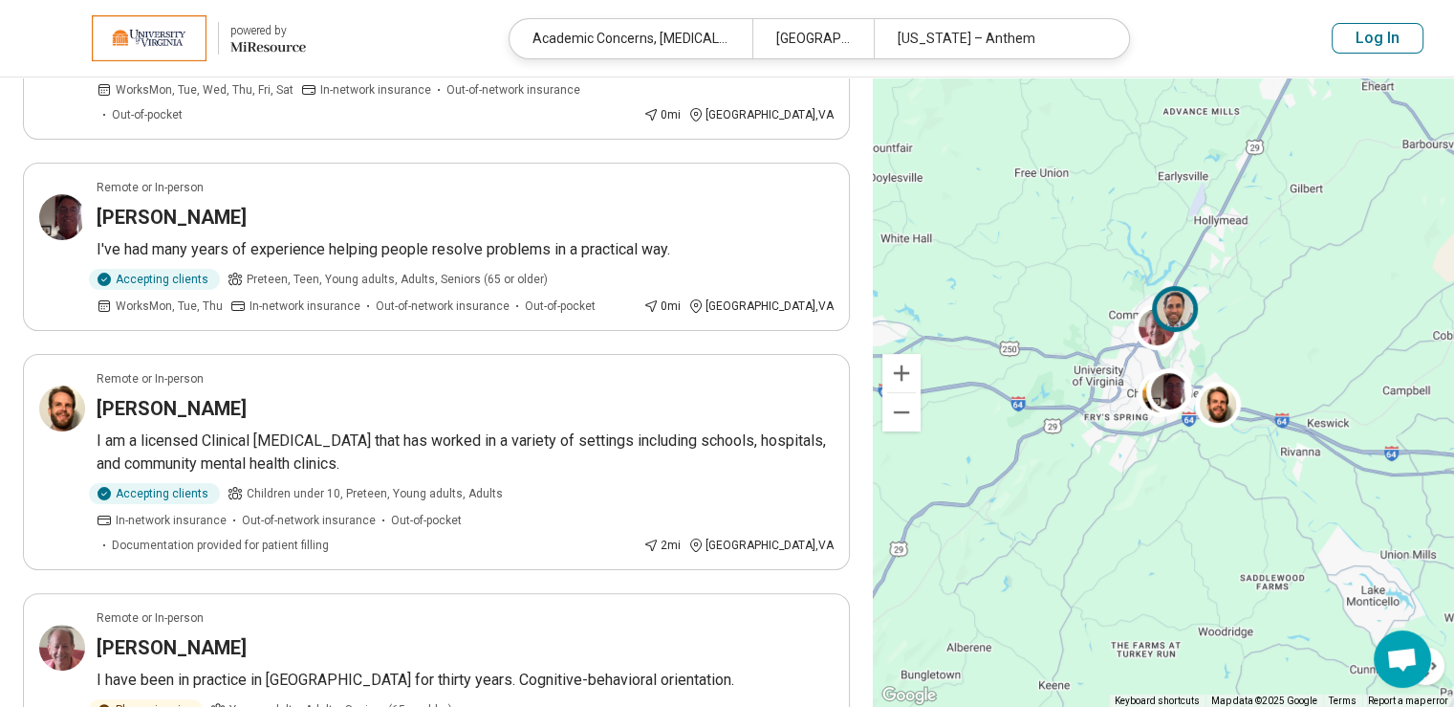
scroll to position [0, 0]
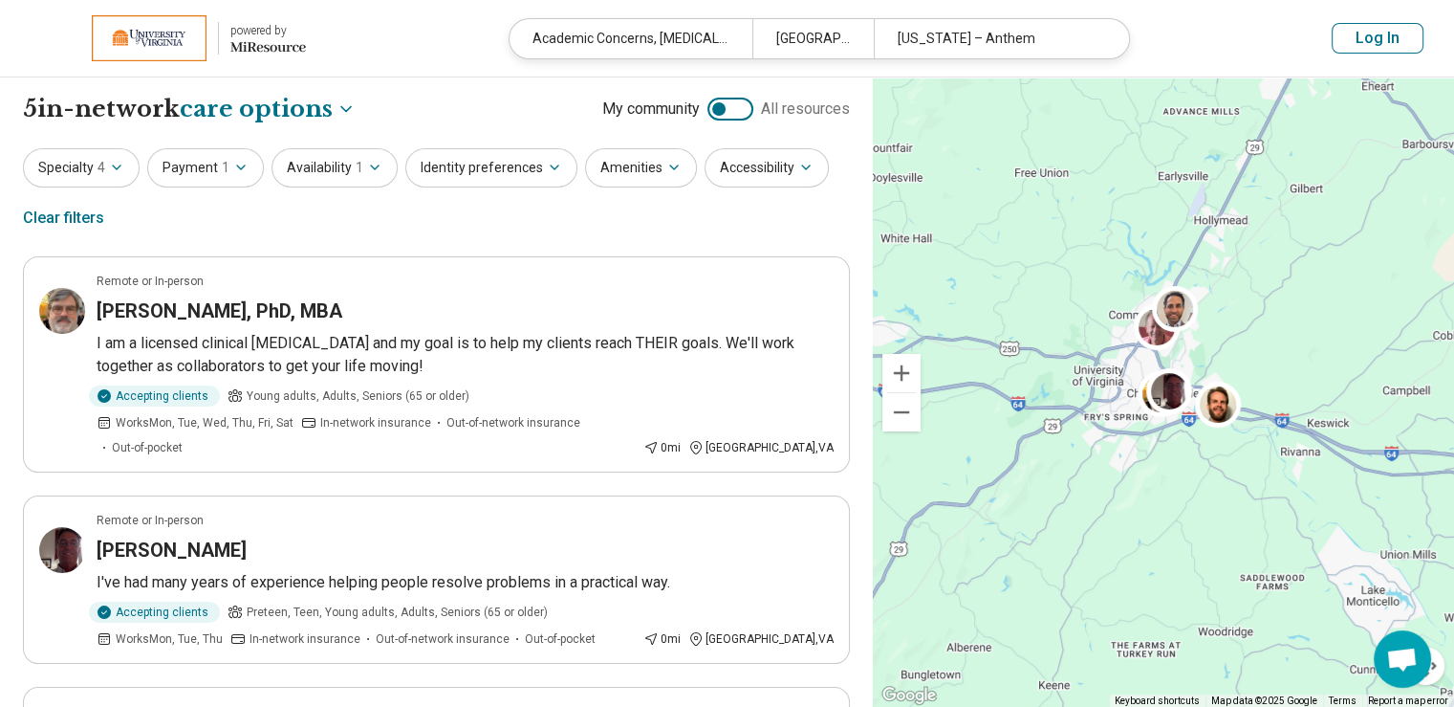
click at [1365, 36] on button "Log In" at bounding box center [1378, 38] width 92 height 31
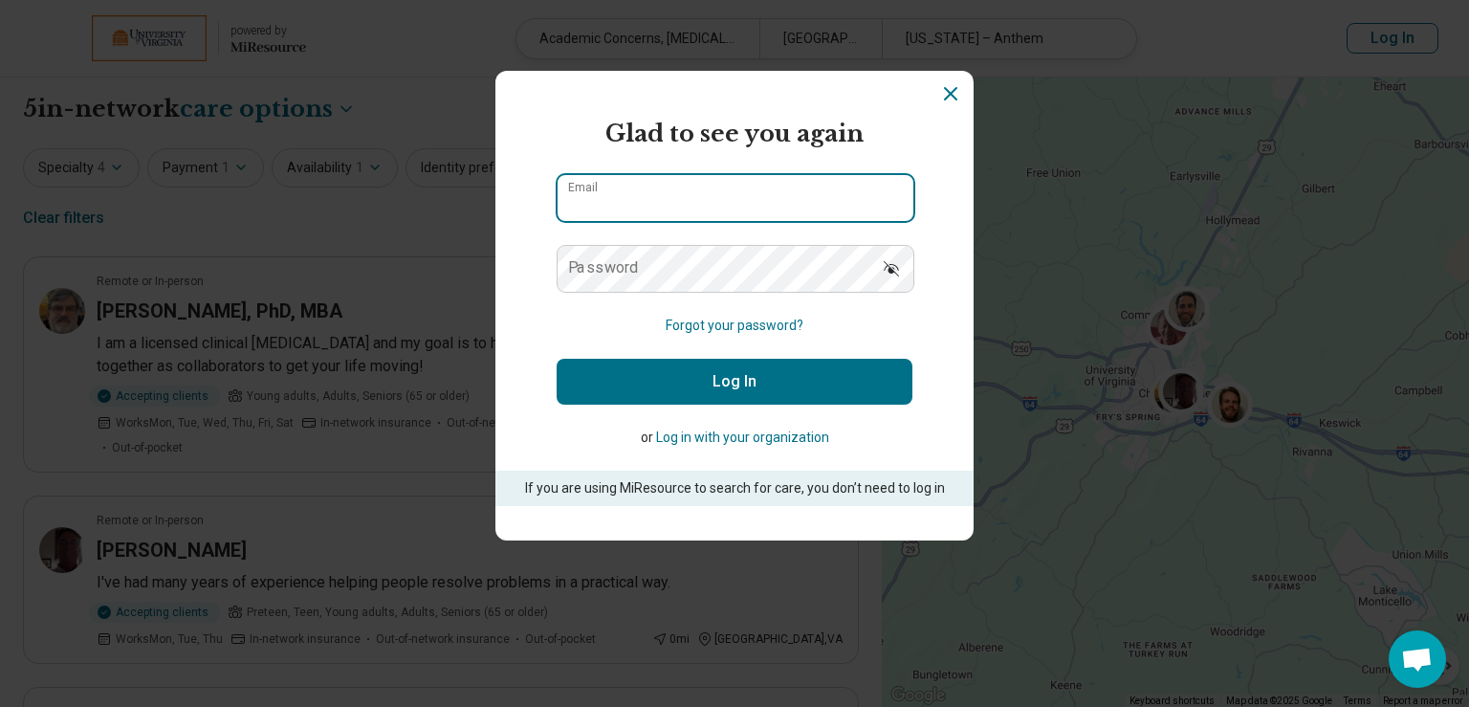
type input "**********"
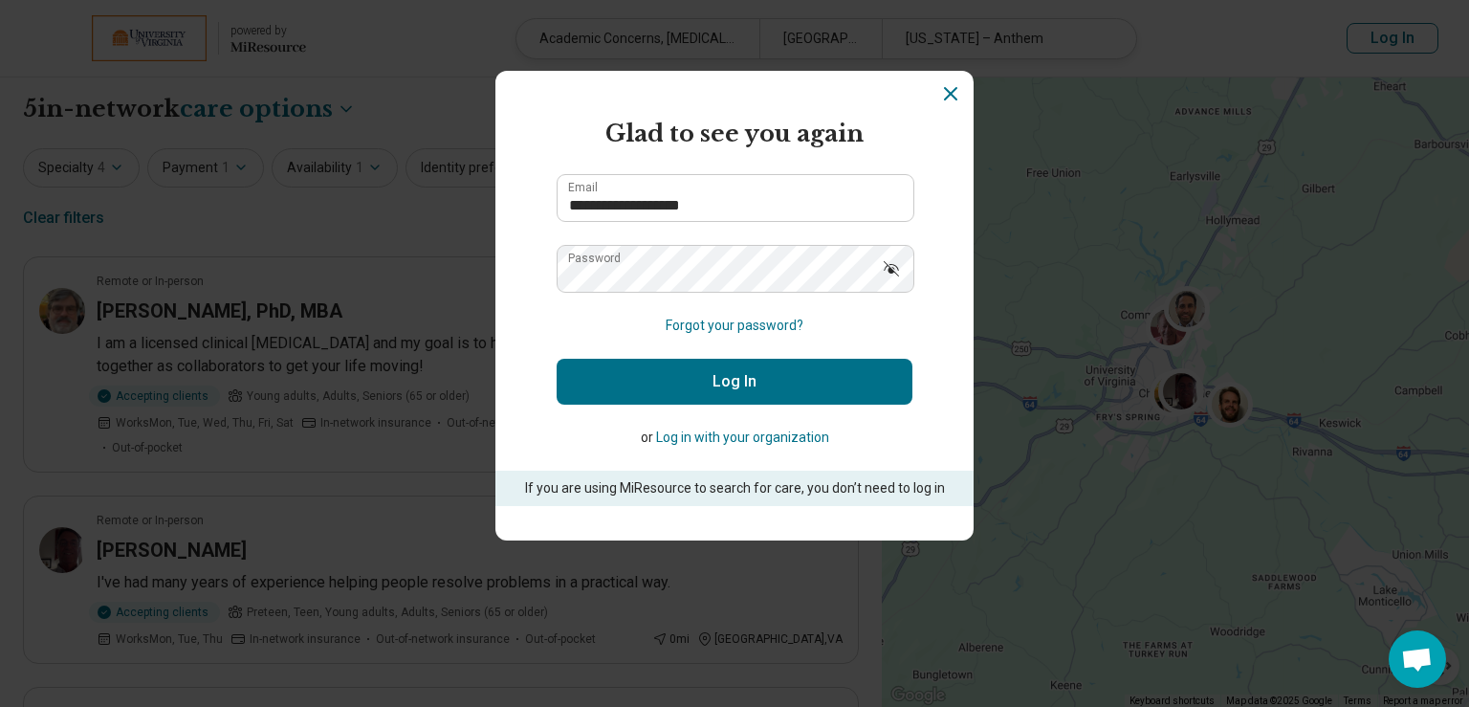
click at [757, 380] on button "Log In" at bounding box center [734, 382] width 356 height 46
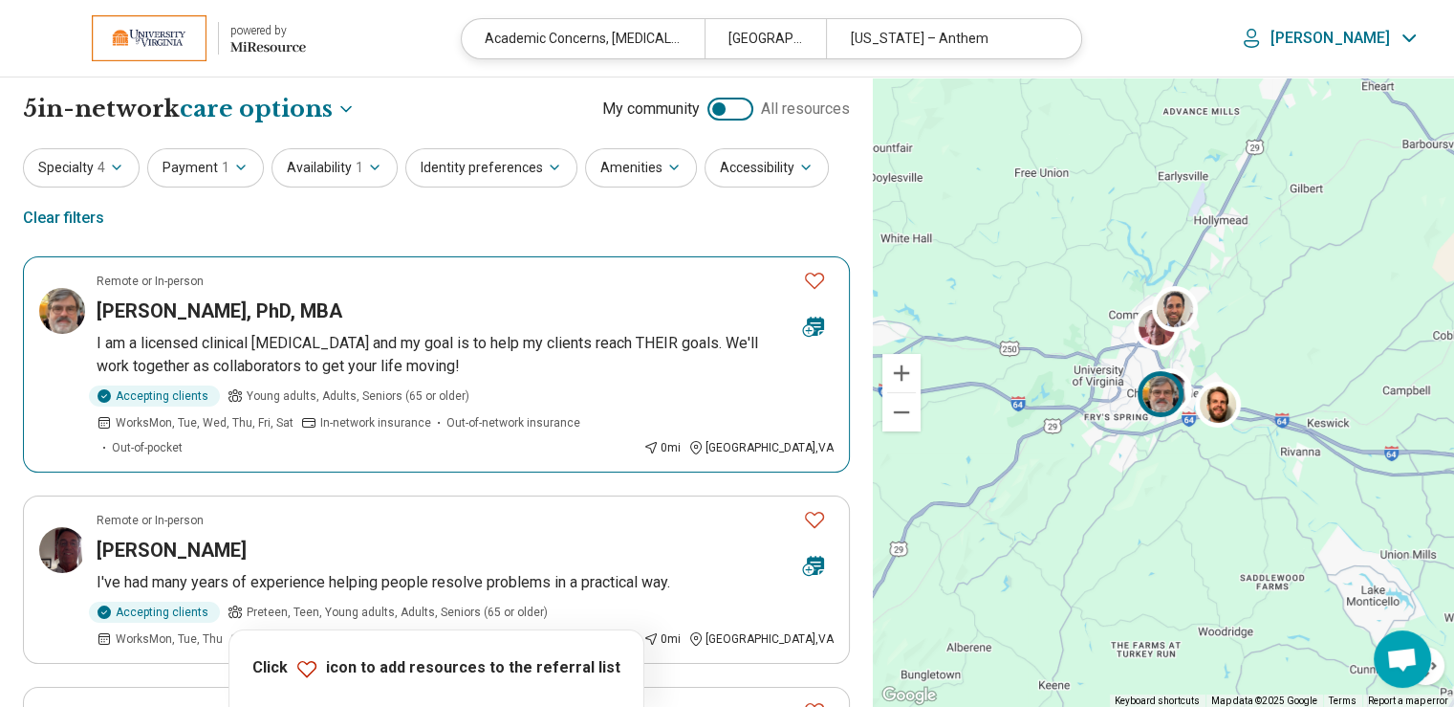
click at [812, 280] on icon "Favorite" at bounding box center [814, 280] width 23 height 23
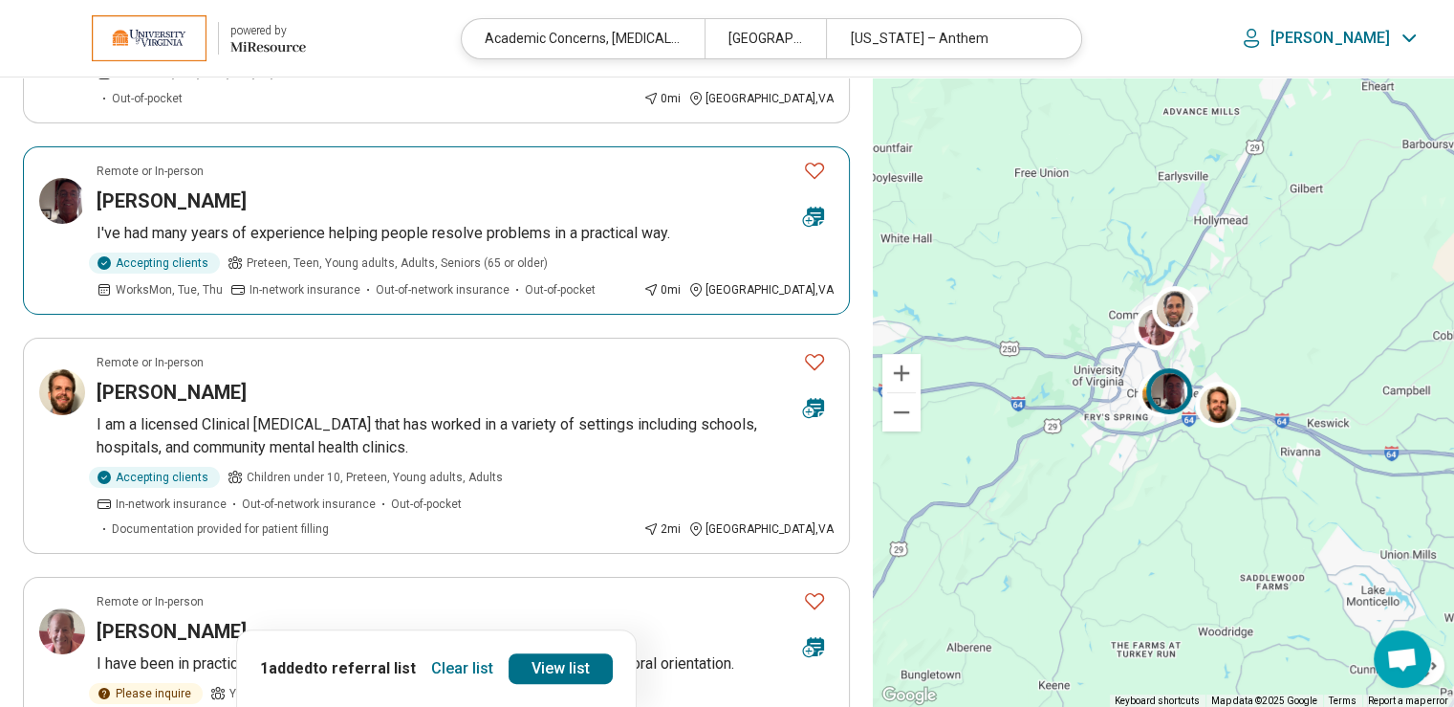
scroll to position [382, 0]
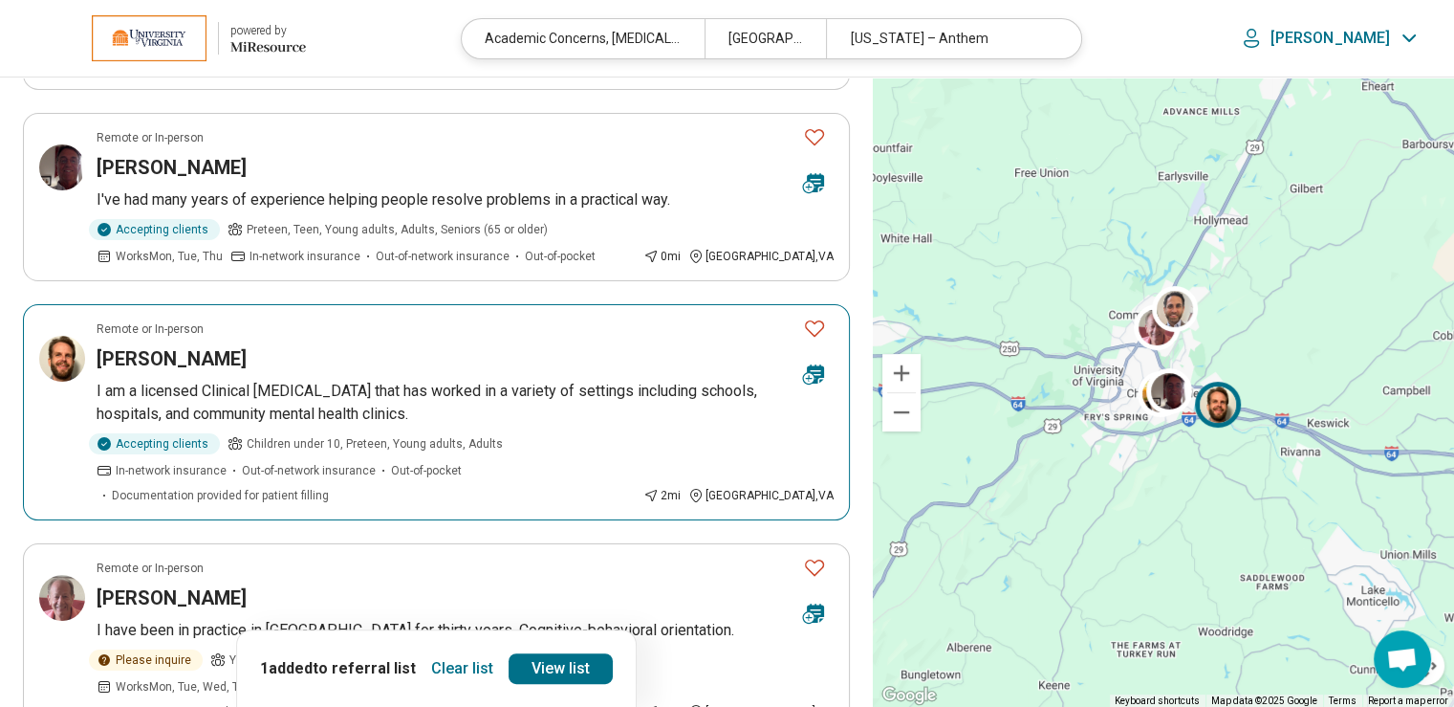
click at [817, 316] on icon "Favorite" at bounding box center [814, 327] width 23 height 23
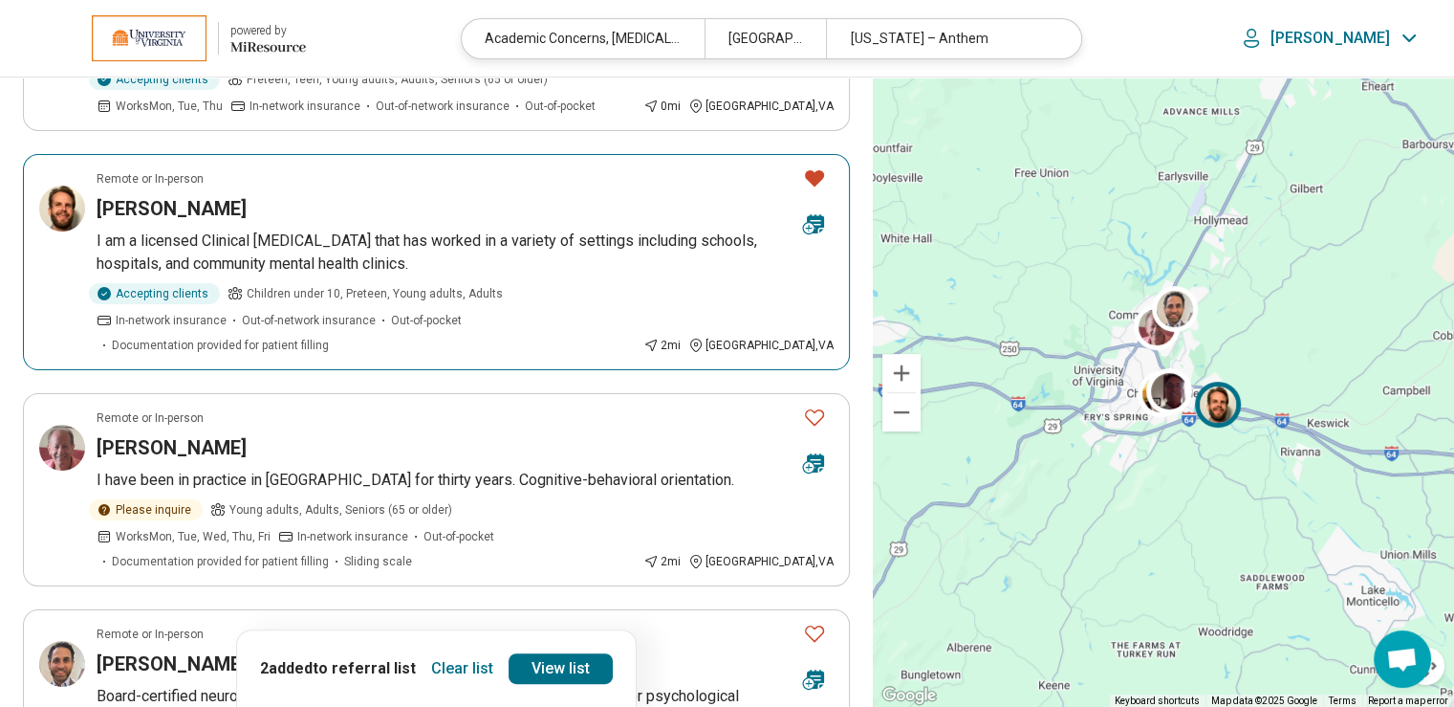
scroll to position [669, 0]
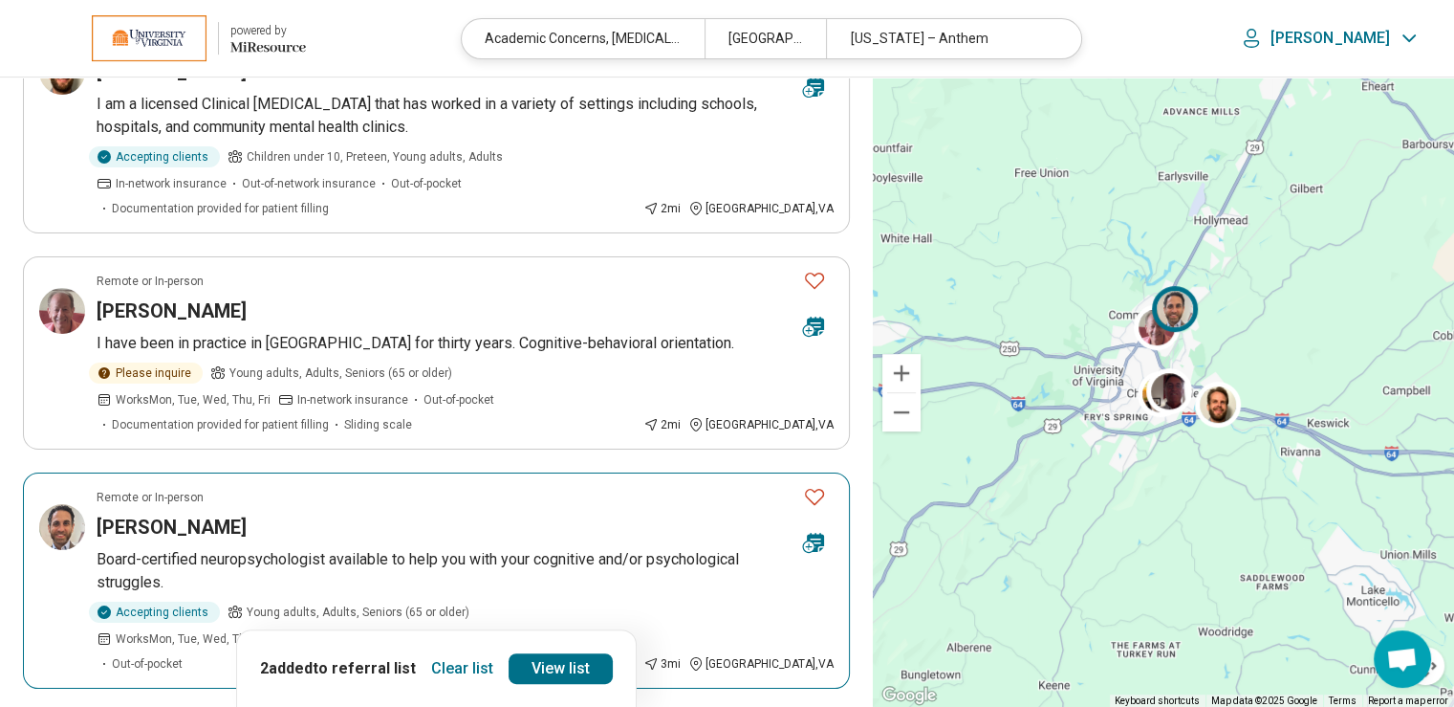
drag, startPoint x: 812, startPoint y: 424, endPoint x: 769, endPoint y: 422, distance: 43.1
click at [811, 485] on icon "Favorite" at bounding box center [814, 496] width 23 height 23
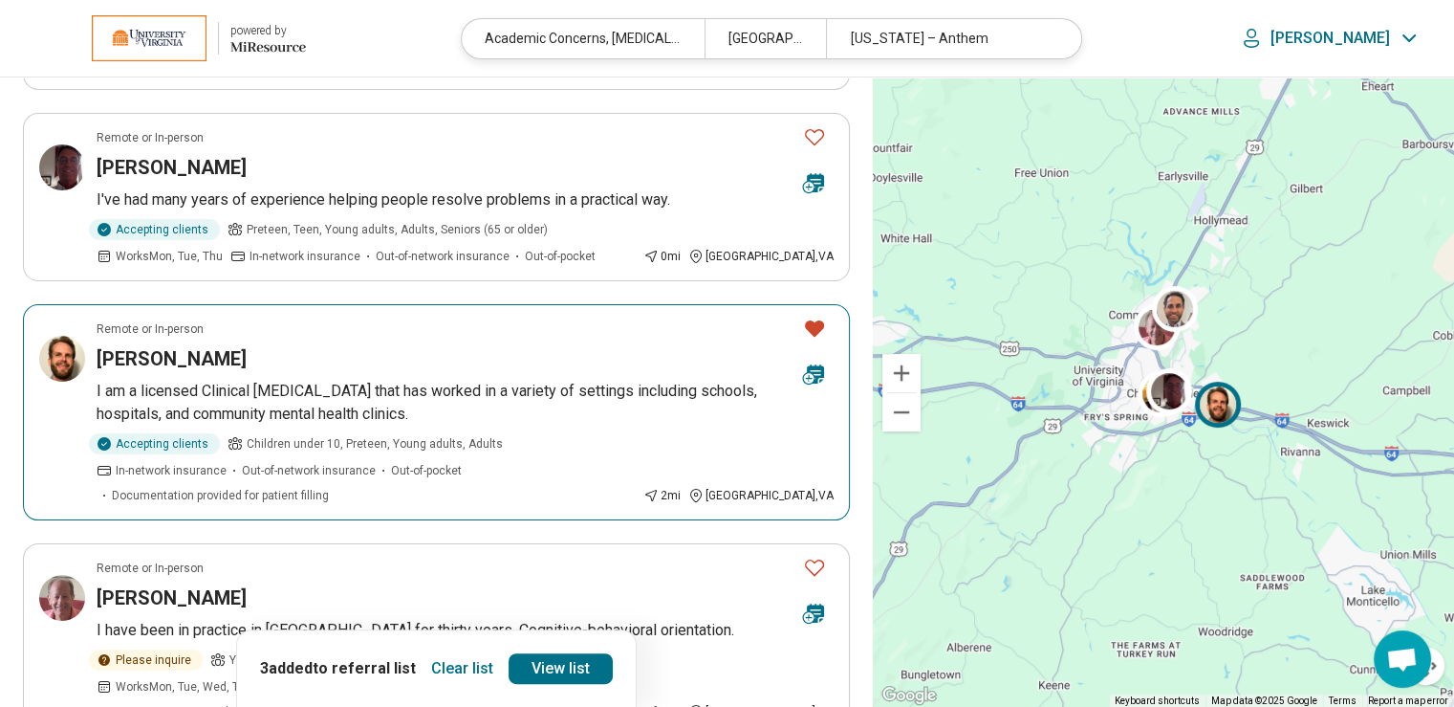
scroll to position [191, 0]
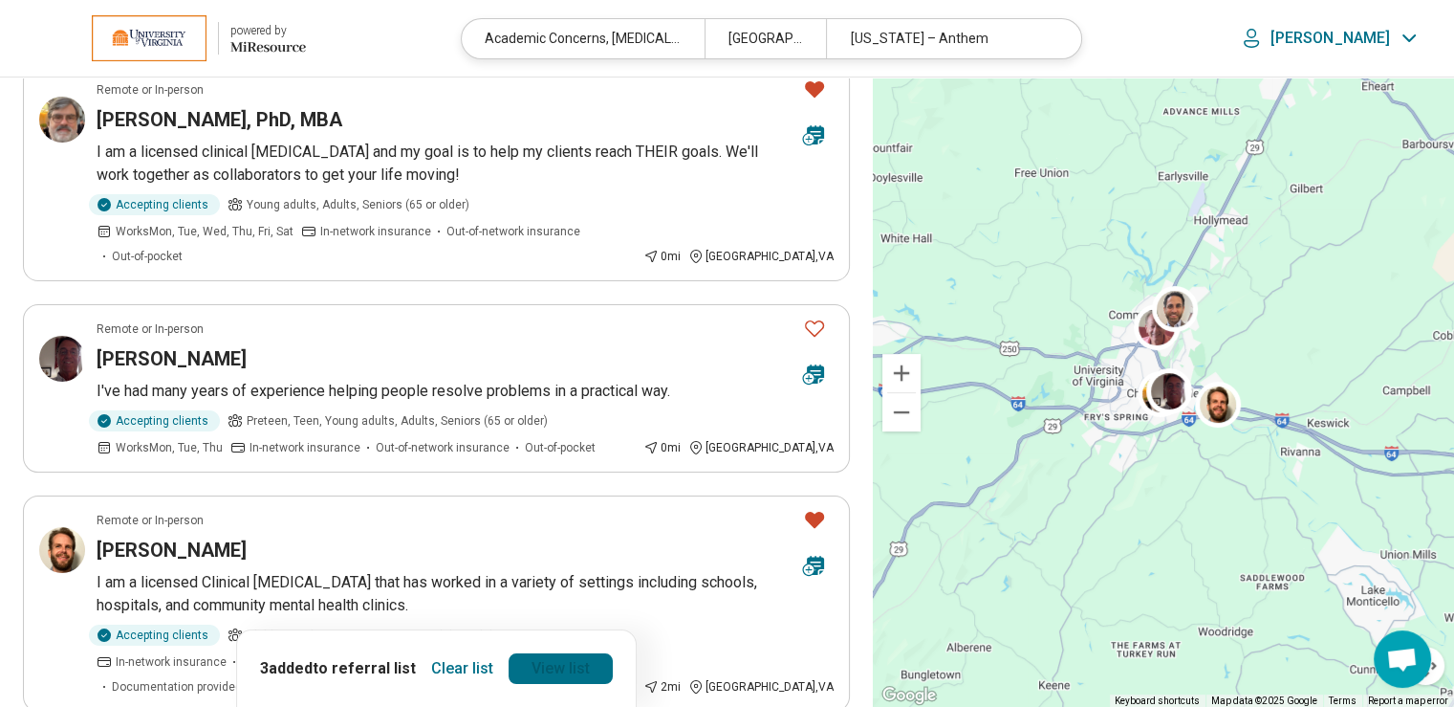
click at [555, 664] on link "View list" at bounding box center [561, 668] width 104 height 31
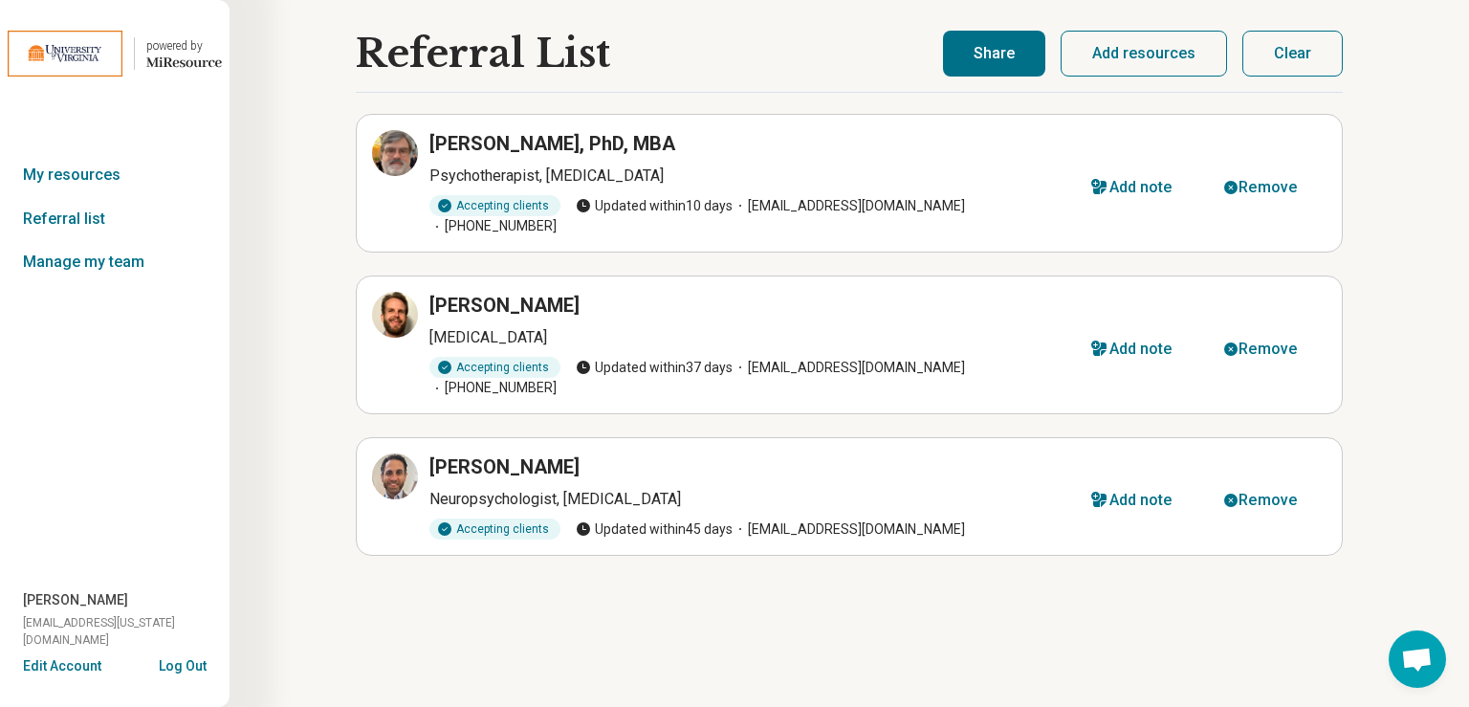
click at [999, 56] on button "Share" at bounding box center [994, 54] width 102 height 46
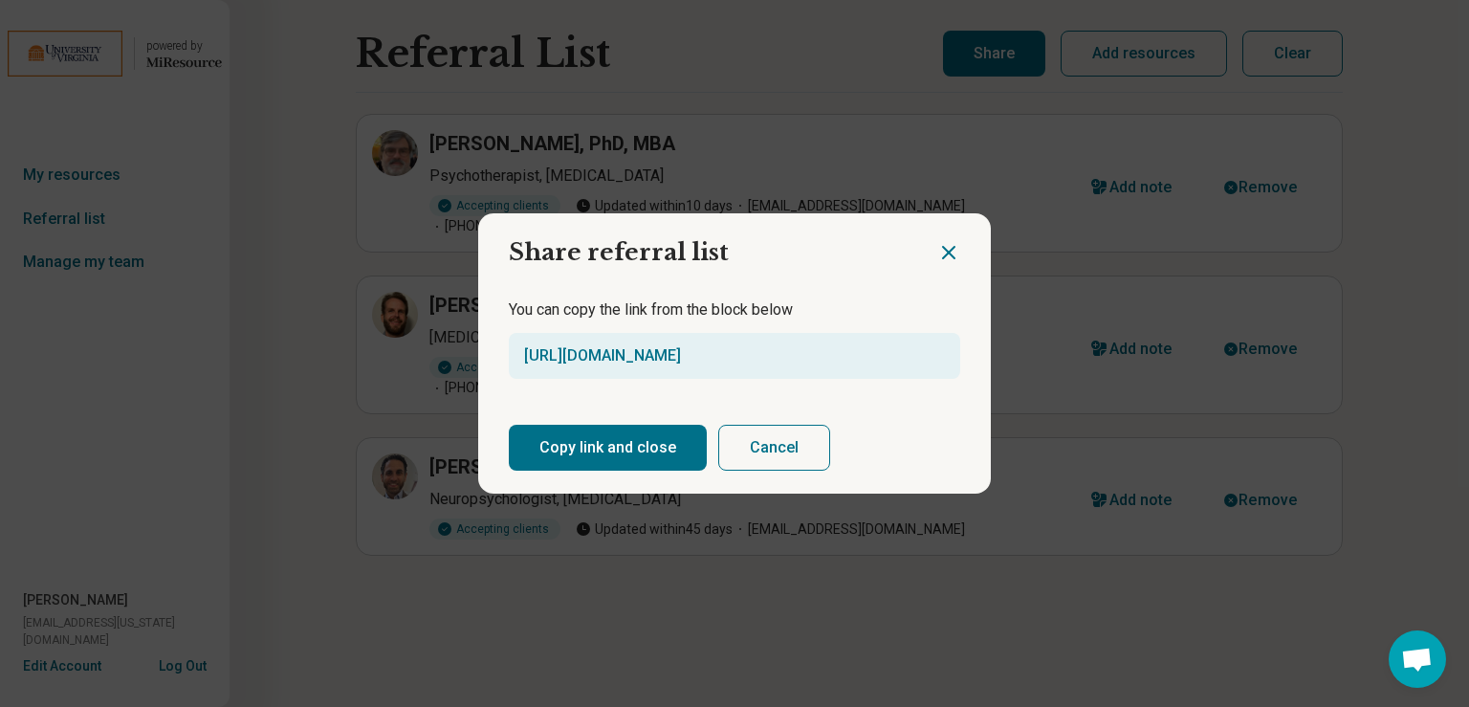
click at [613, 446] on button "Copy link and close" at bounding box center [608, 447] width 198 height 46
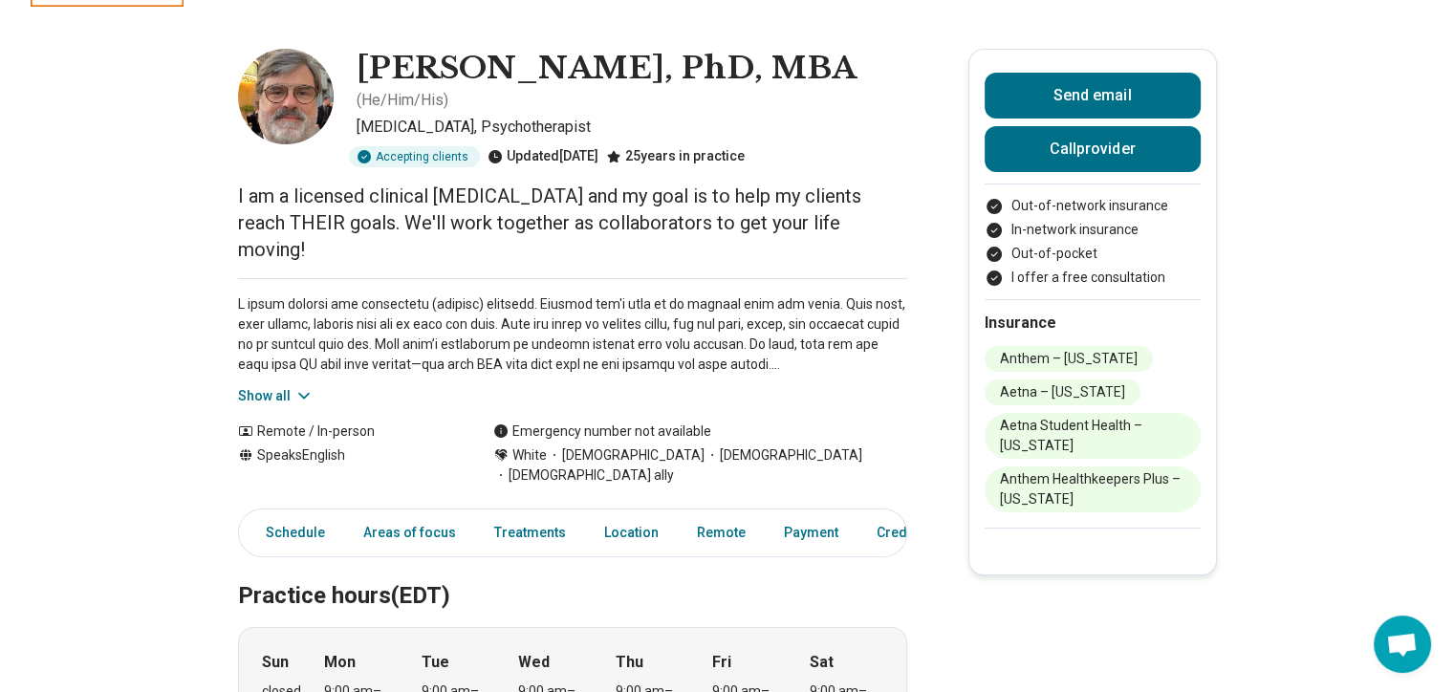
scroll to position [96, 0]
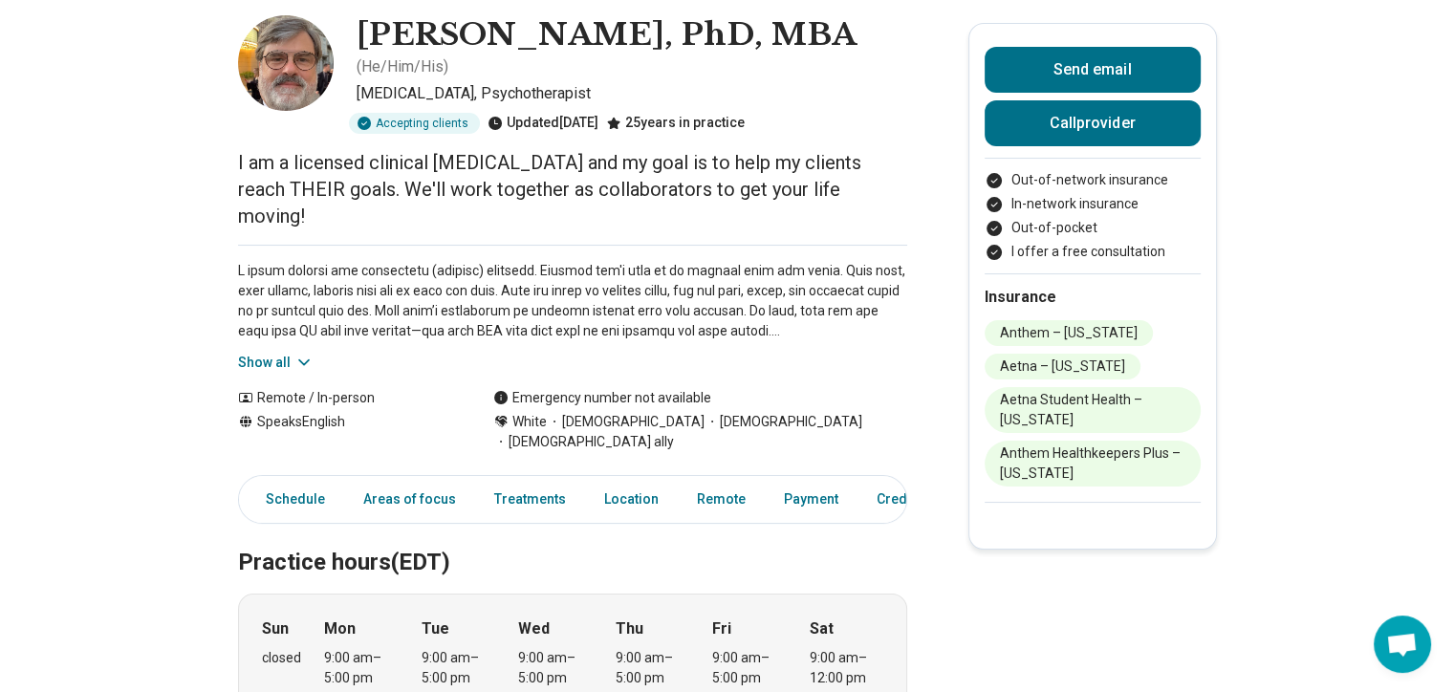
click at [302, 353] on icon at bounding box center [303, 362] width 19 height 19
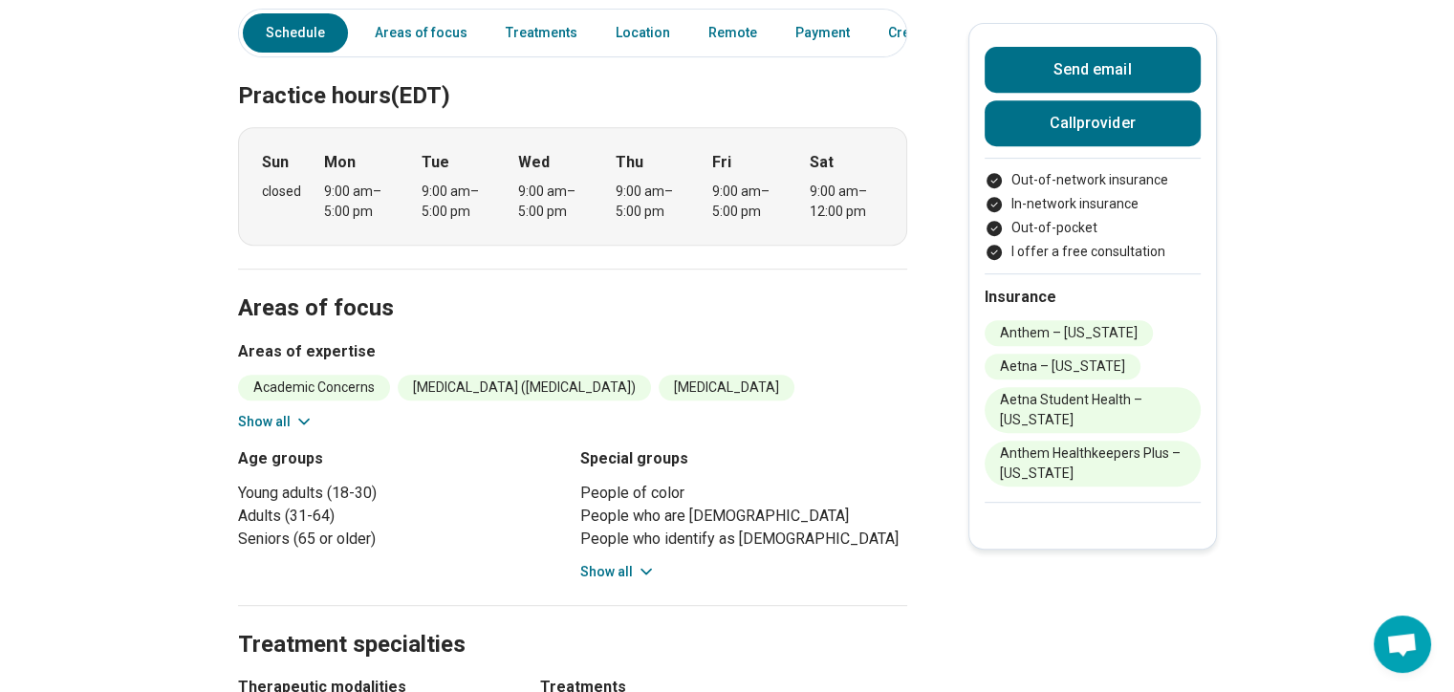
scroll to position [860, 0]
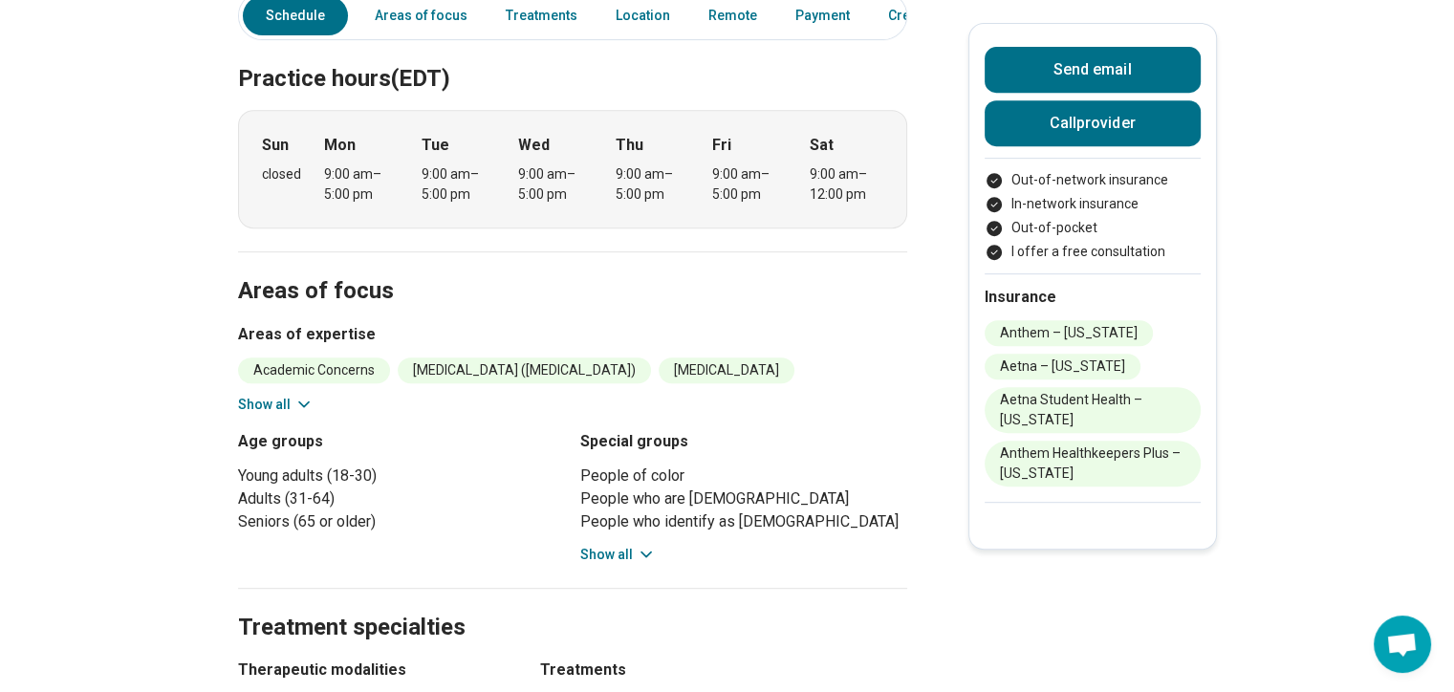
click at [302, 395] on icon at bounding box center [303, 404] width 19 height 19
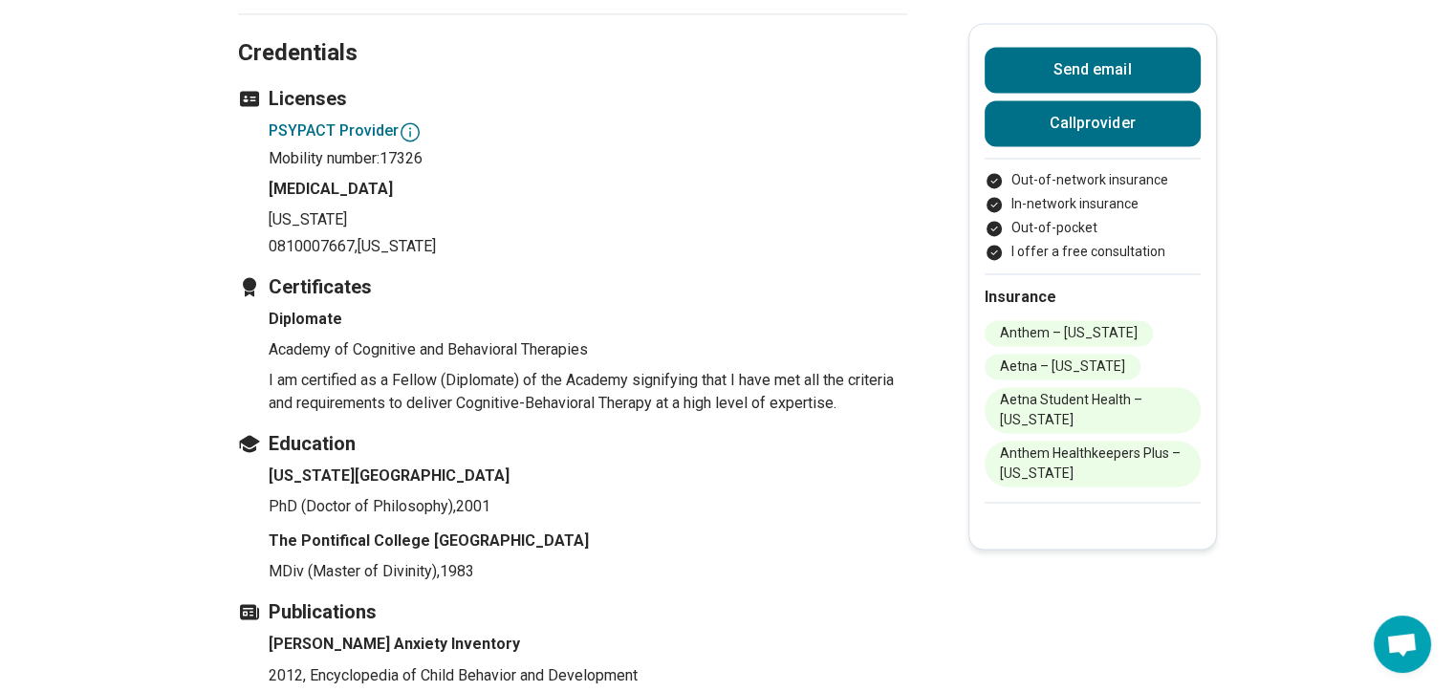
scroll to position [3059, 0]
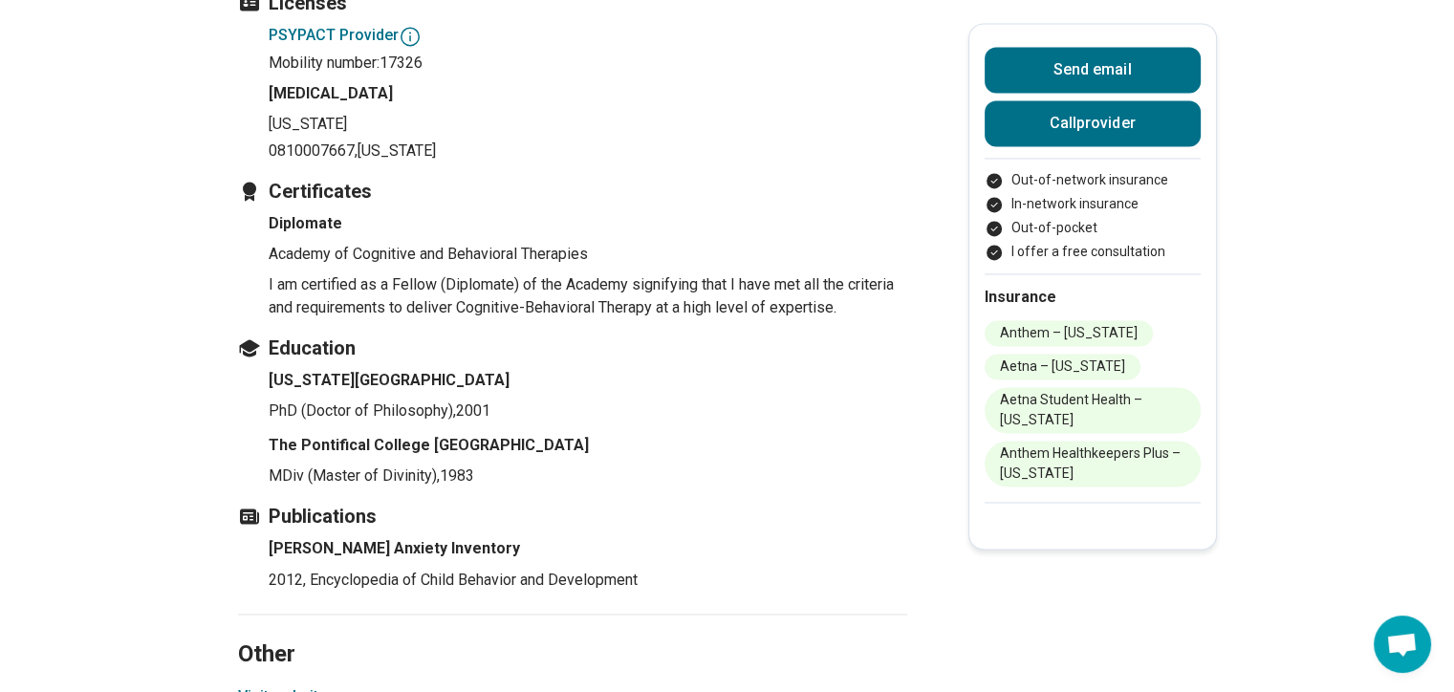
click at [306, 685] on button "Visit website" at bounding box center [282, 696] width 89 height 23
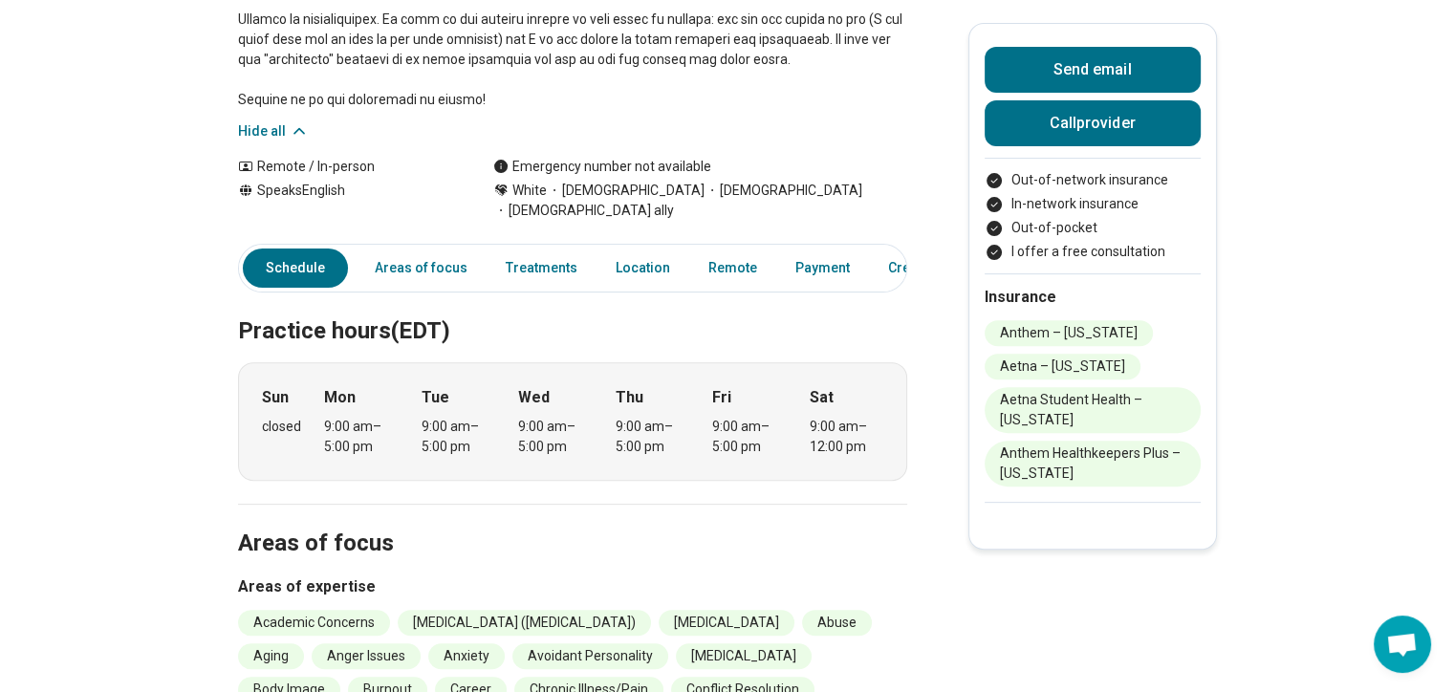
scroll to position [287, 0]
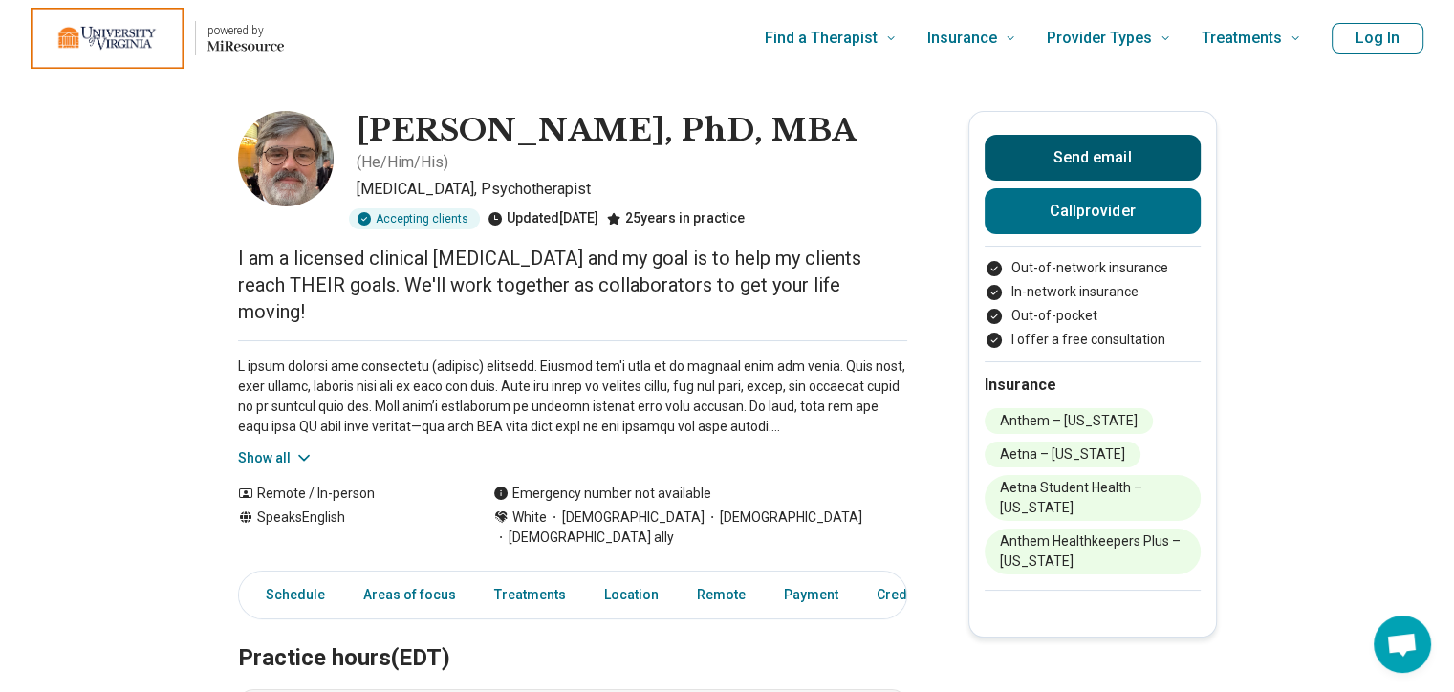
click at [1104, 154] on button "Send email" at bounding box center [1093, 158] width 216 height 46
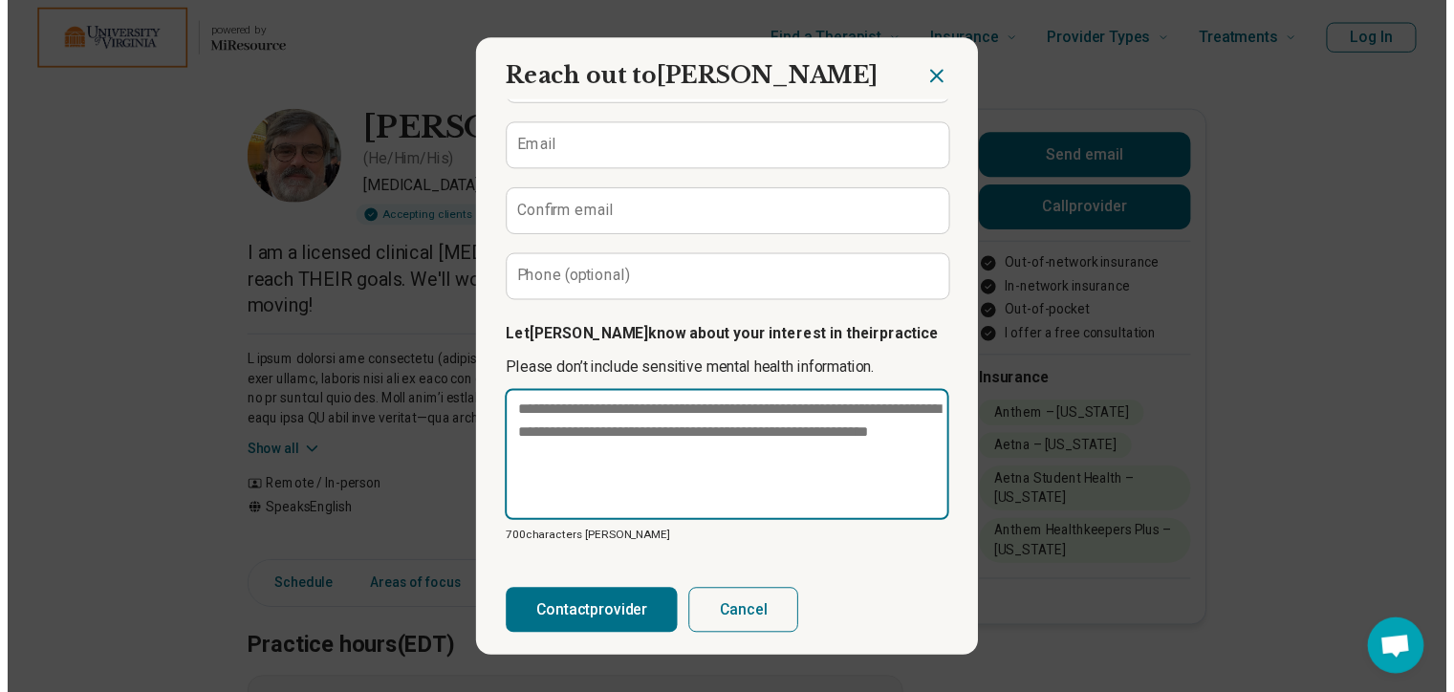
scroll to position [158, 0]
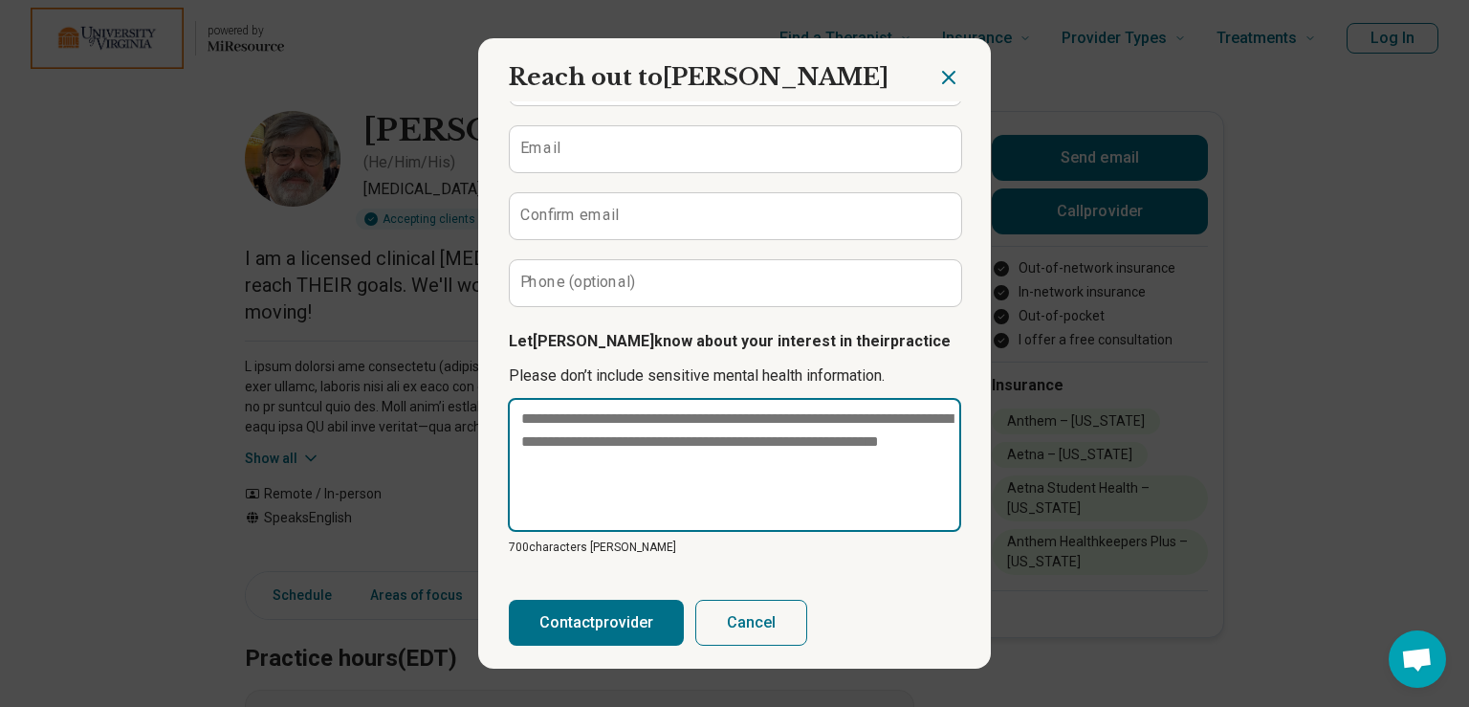
click at [644, 414] on textarea at bounding box center [734, 465] width 453 height 134
click at [583, 465] on textarea at bounding box center [734, 465] width 453 height 134
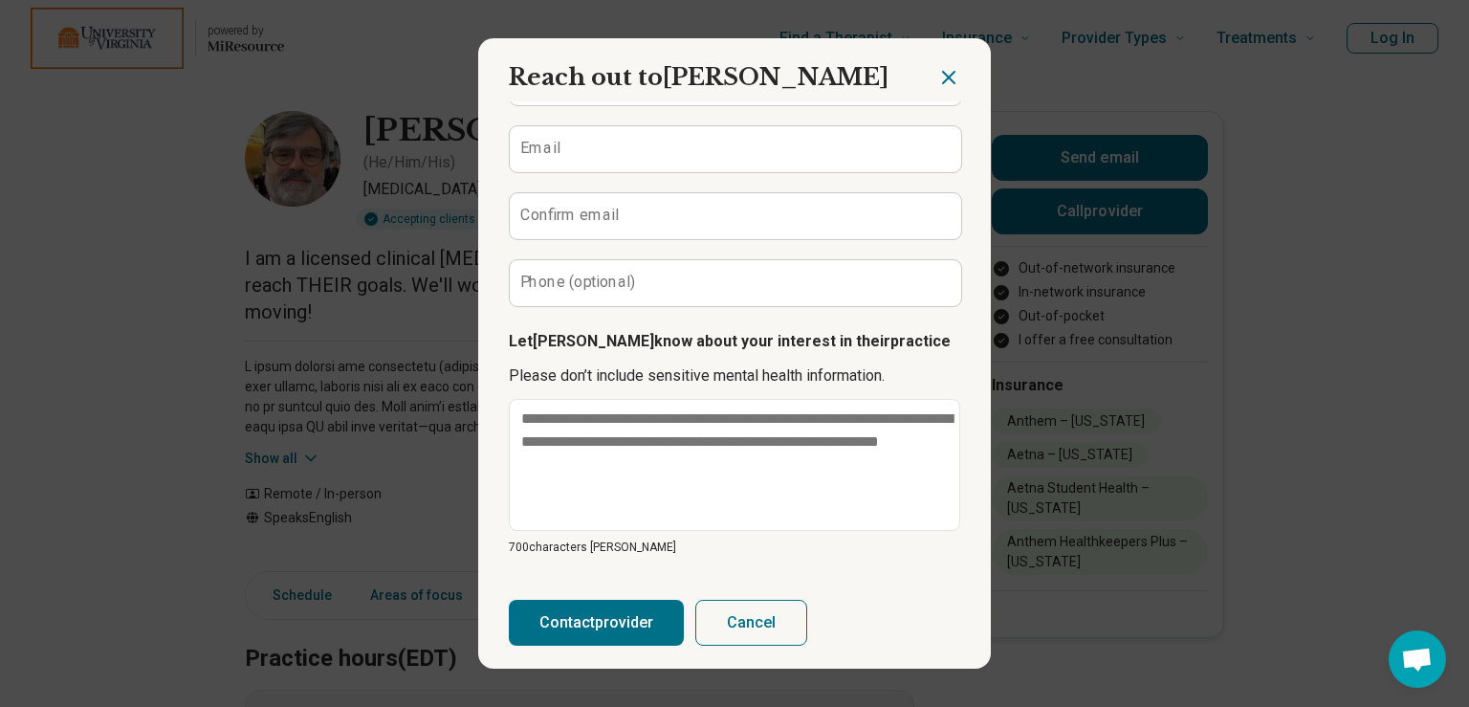
click at [938, 77] on icon "Close dialog" at bounding box center [948, 77] width 23 height 23
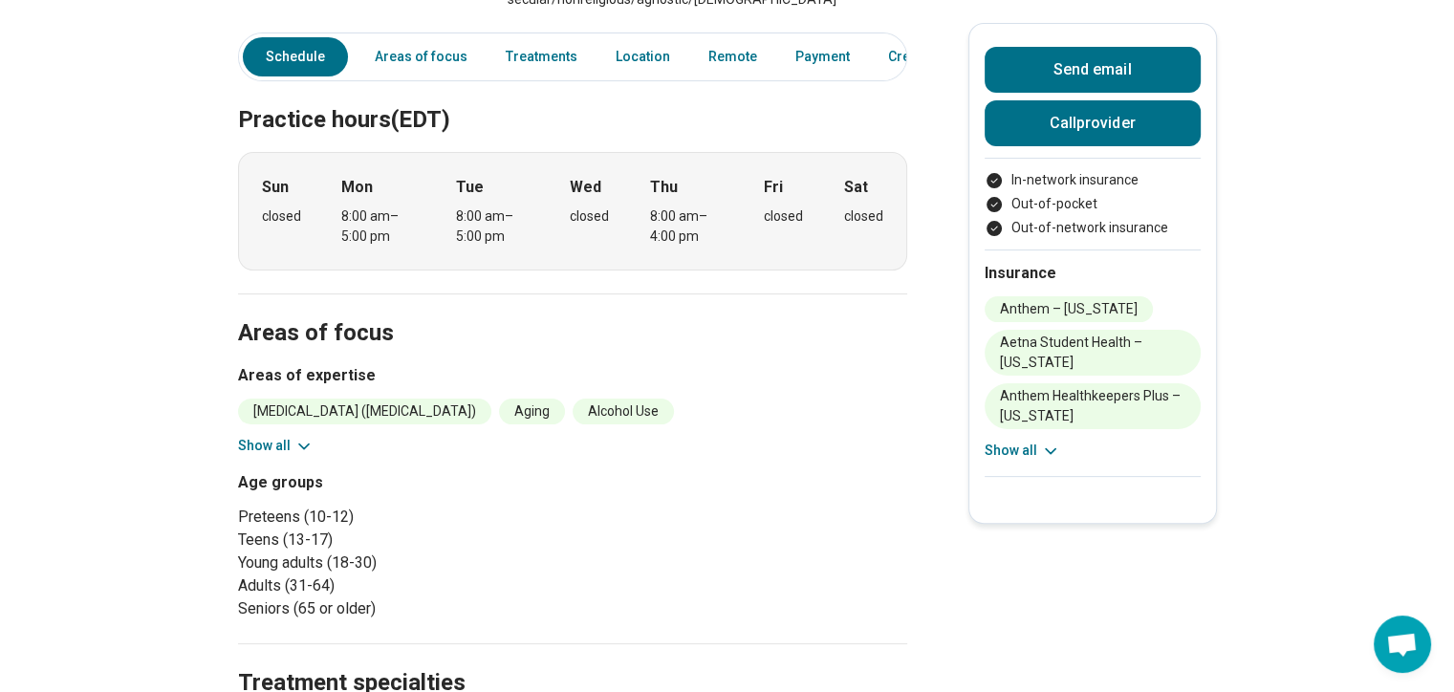
scroll to position [478, 0]
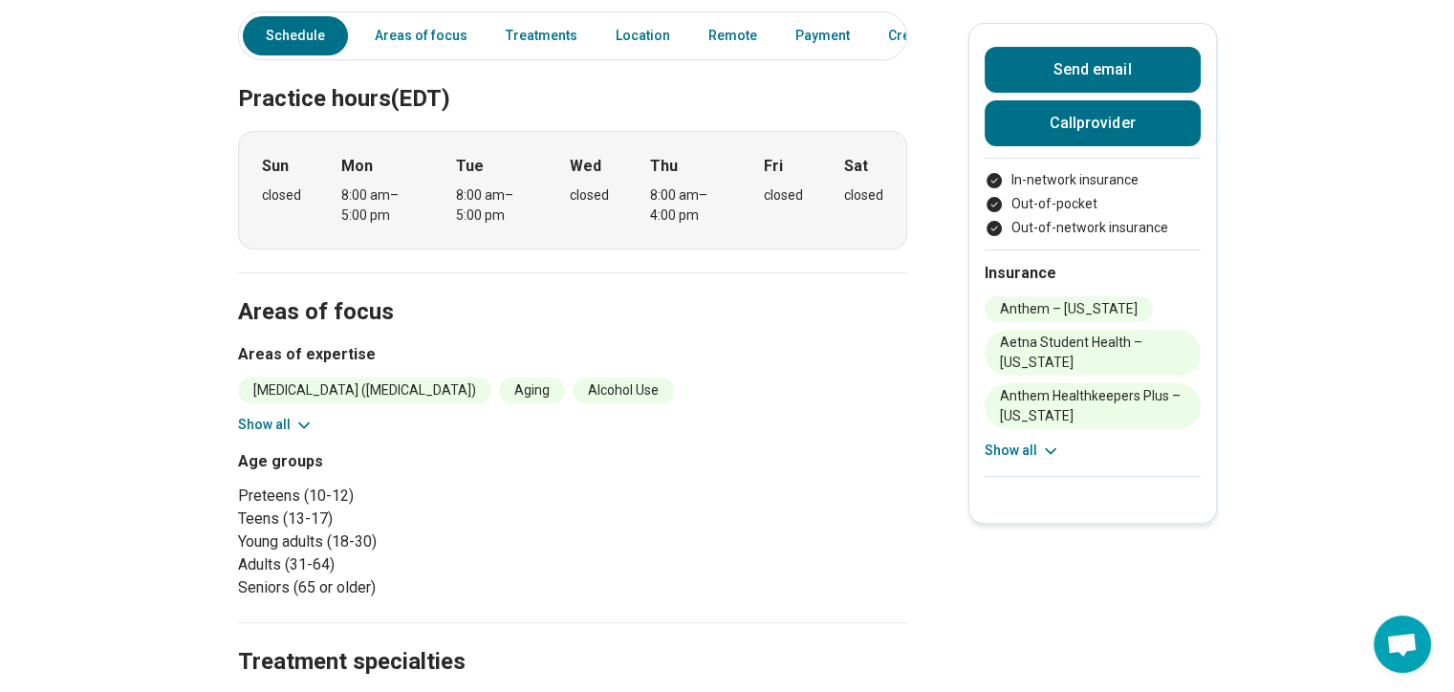
click at [297, 415] on button "Show all" at bounding box center [276, 425] width 76 height 20
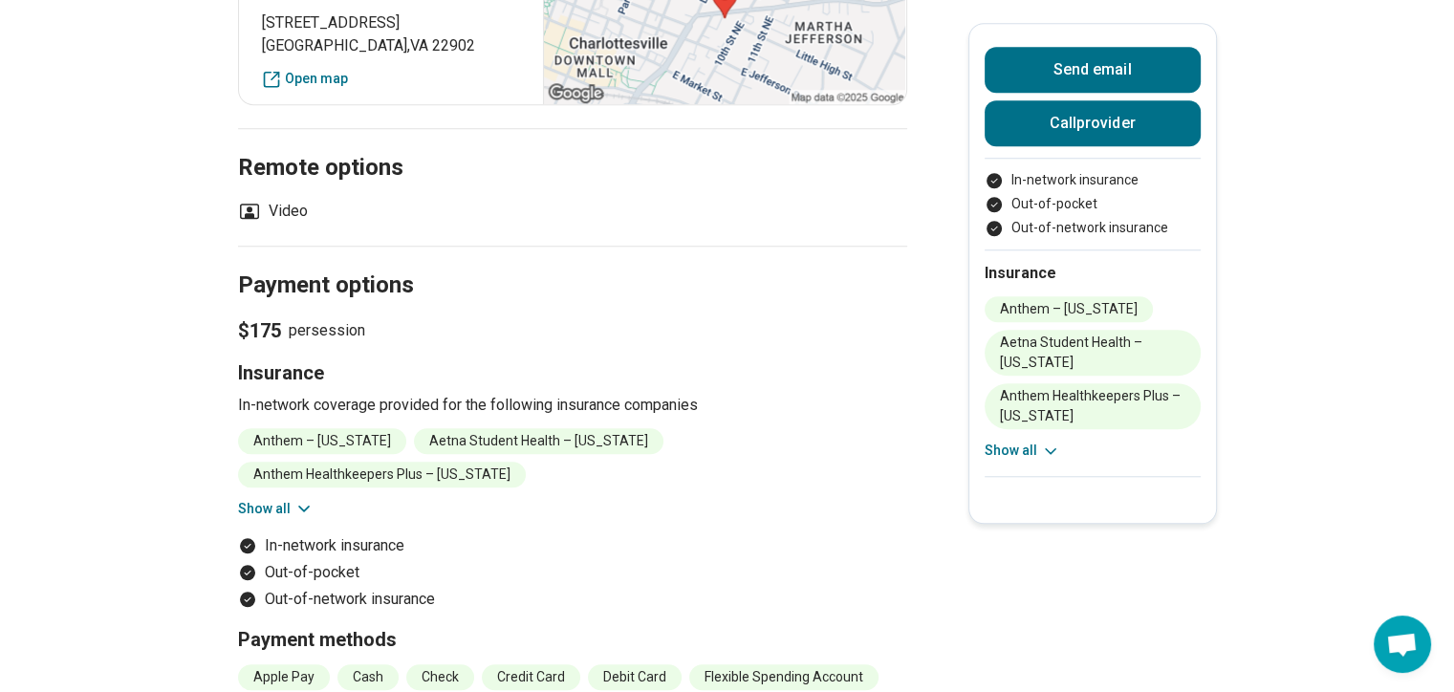
scroll to position [1721, 0]
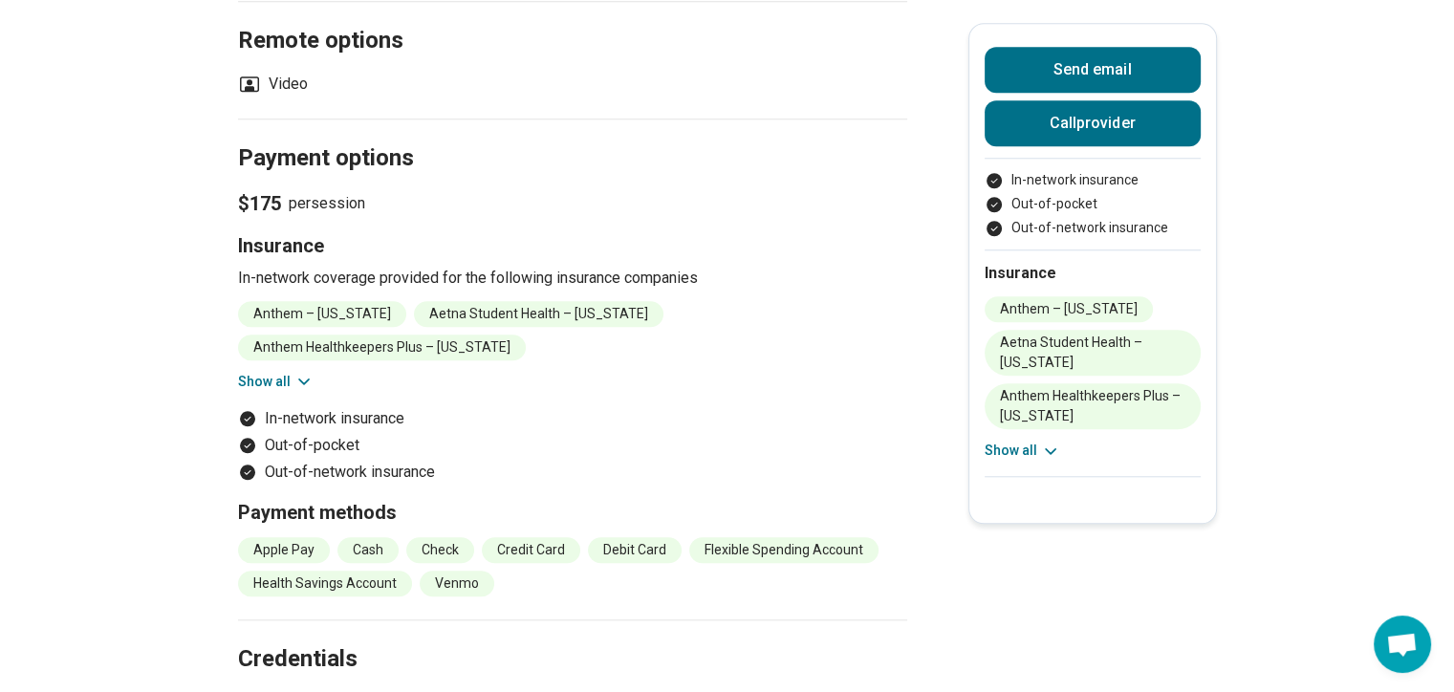
click at [291, 372] on button "Show all" at bounding box center [276, 382] width 76 height 20
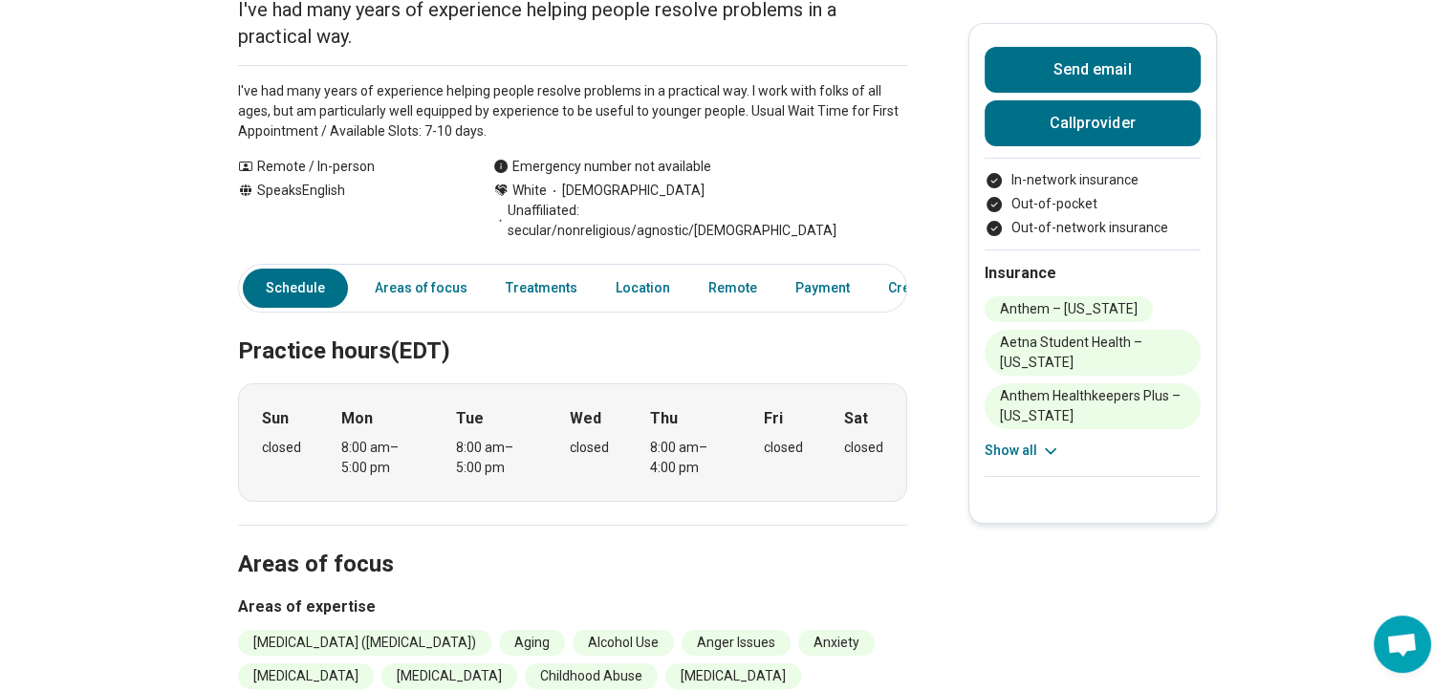
scroll to position [0, 0]
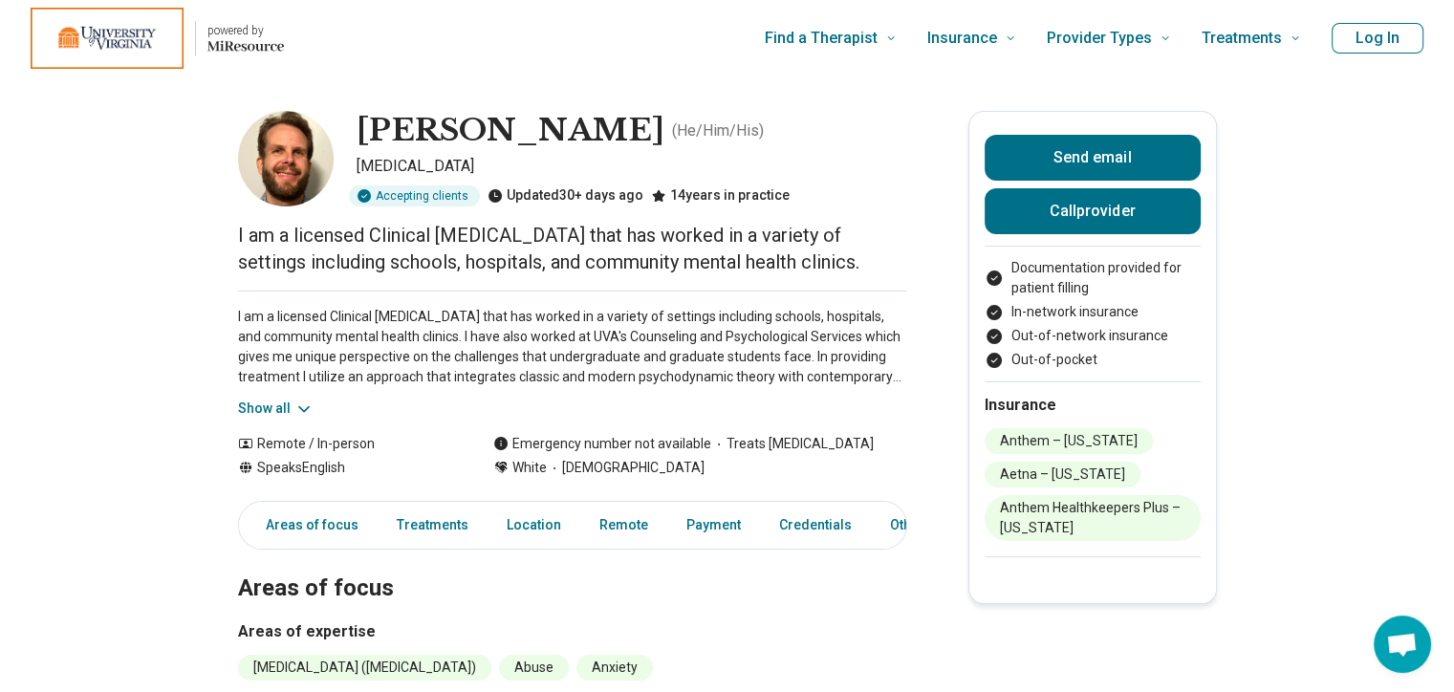
click at [294, 410] on button "Show all" at bounding box center [276, 409] width 76 height 20
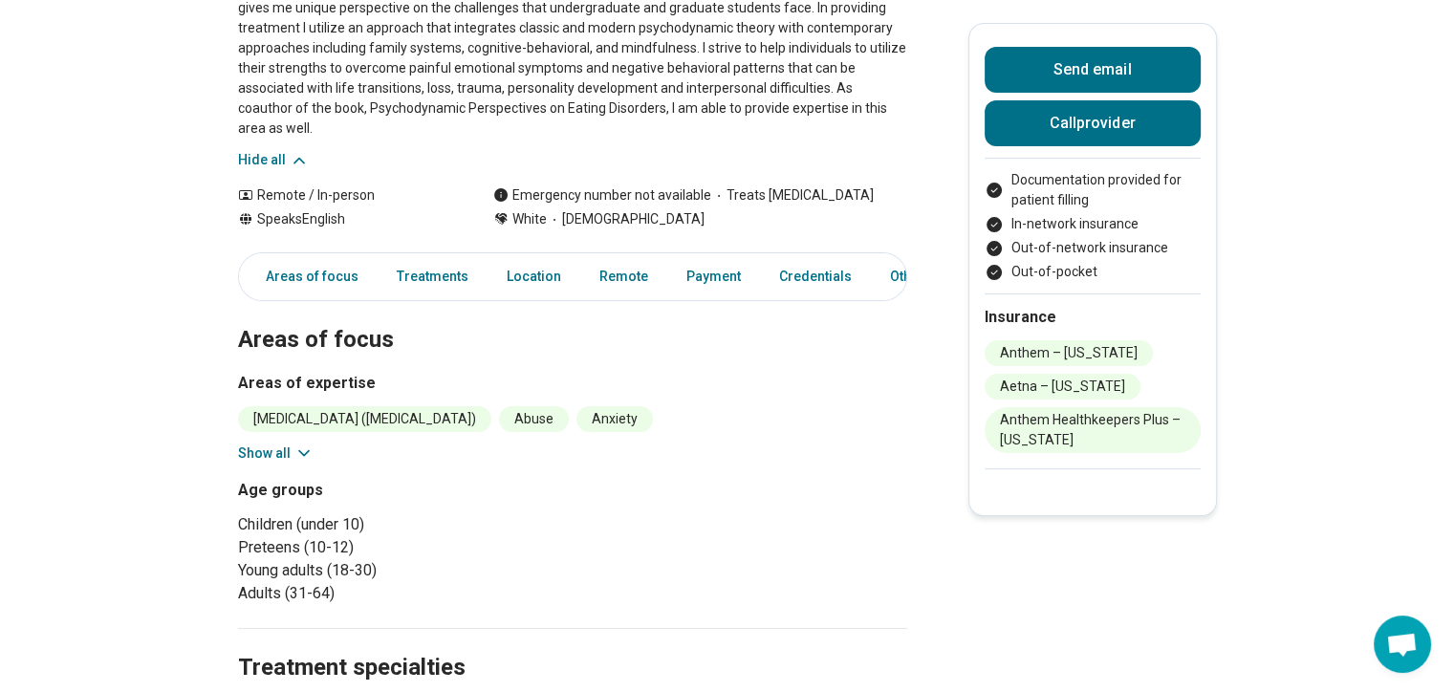
scroll to position [382, 0]
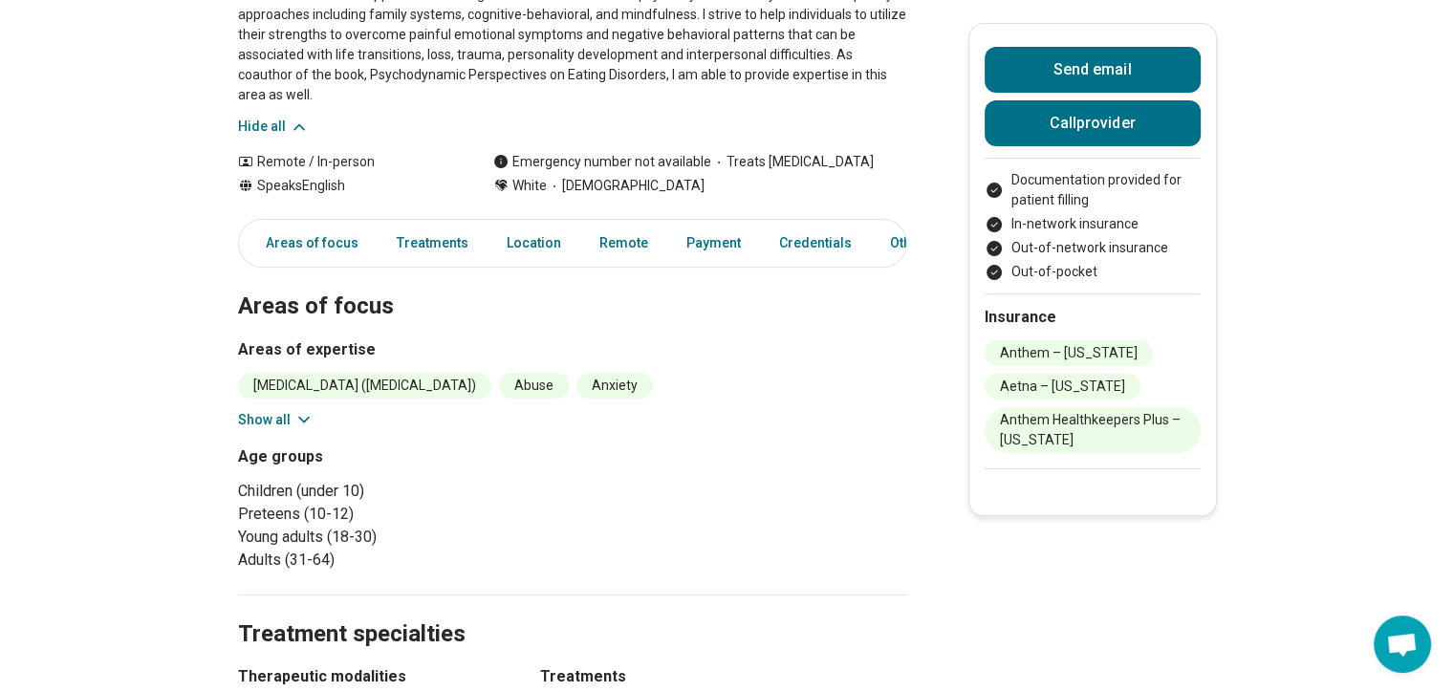
click at [292, 410] on button "Show all" at bounding box center [276, 420] width 76 height 20
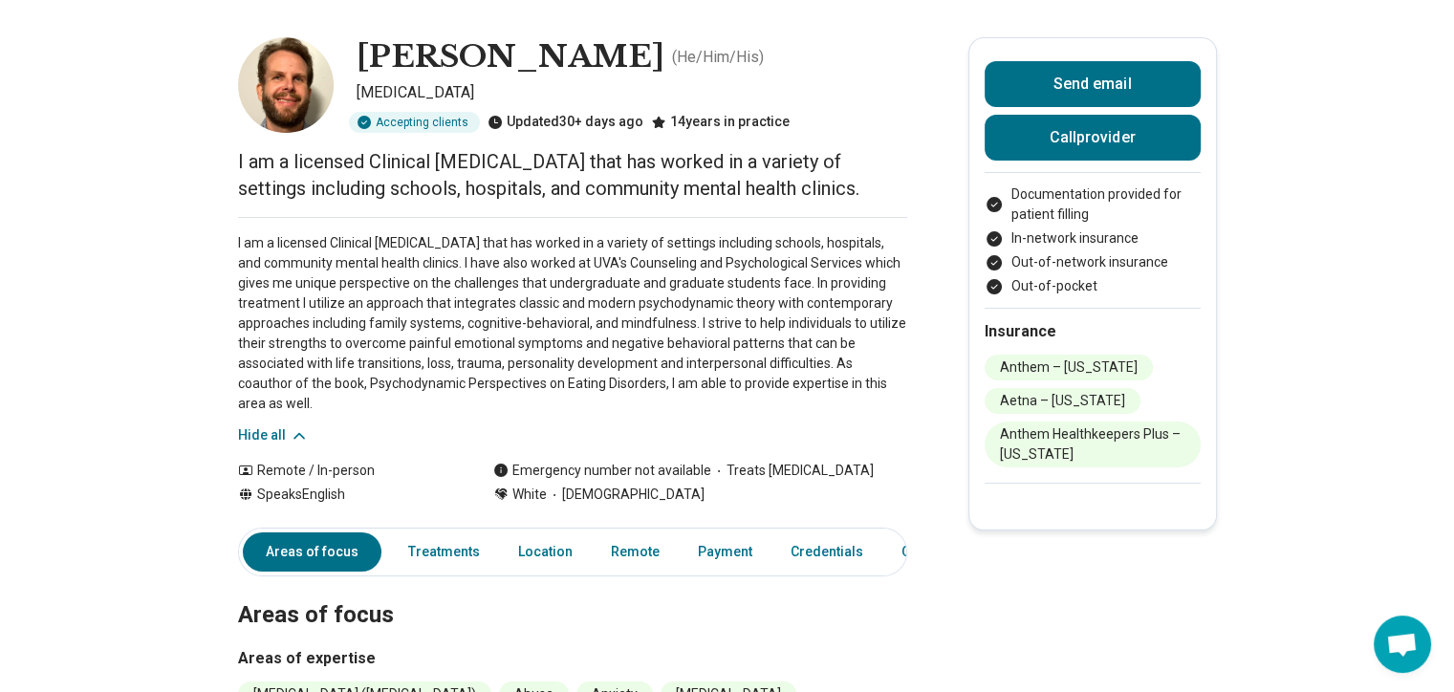
scroll to position [0, 0]
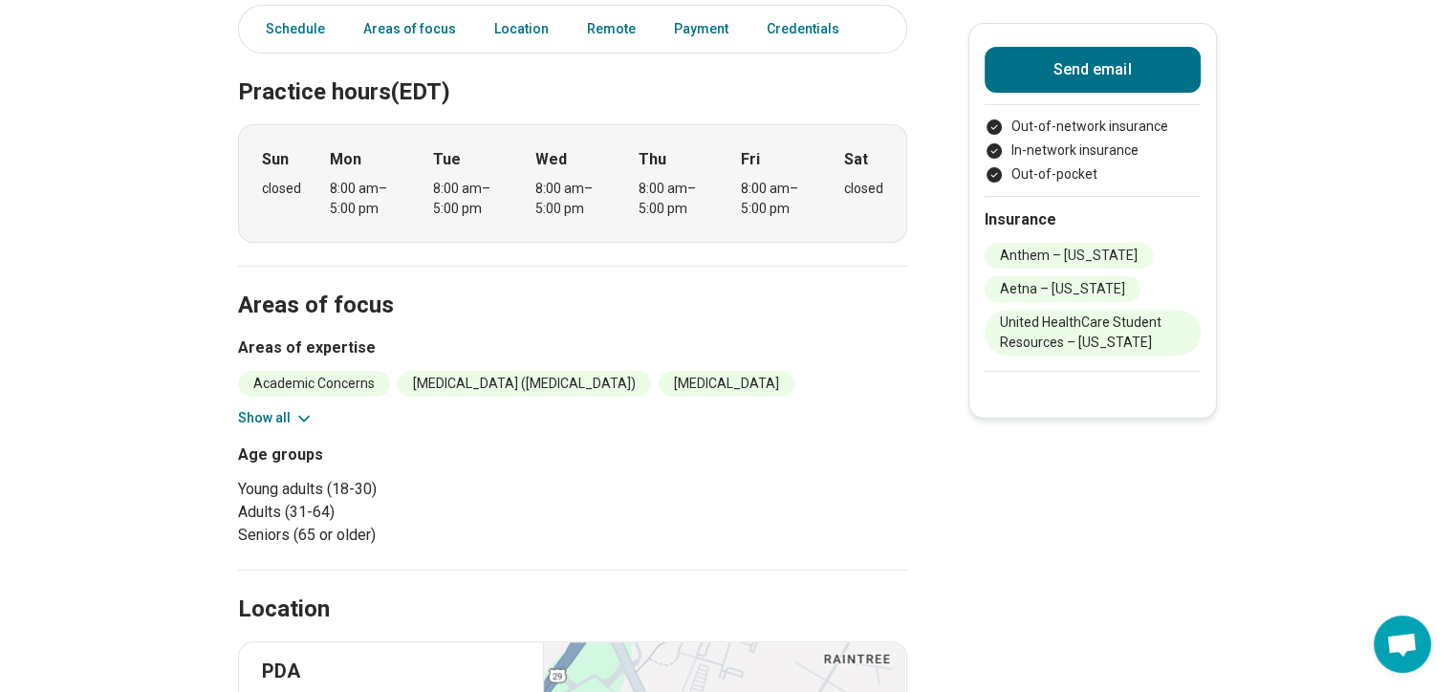
scroll to position [478, 0]
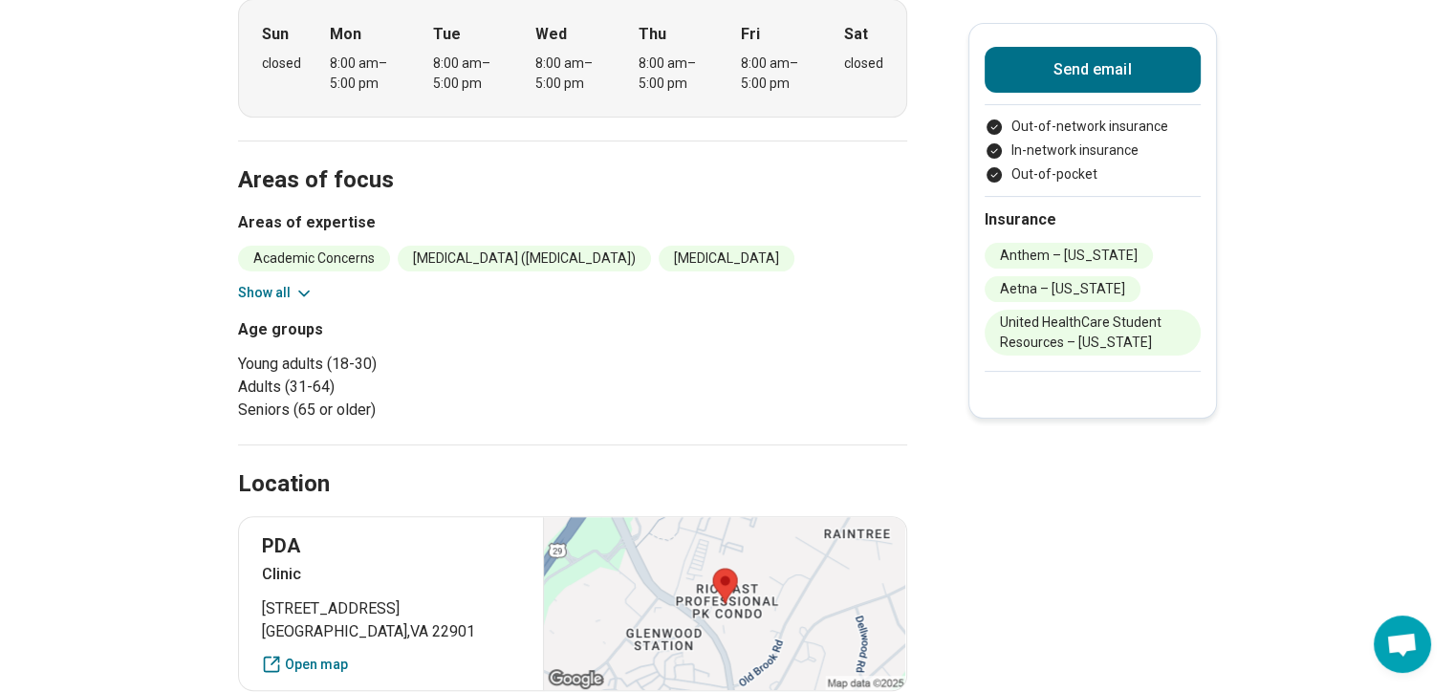
click at [286, 296] on button "Show all" at bounding box center [276, 293] width 76 height 20
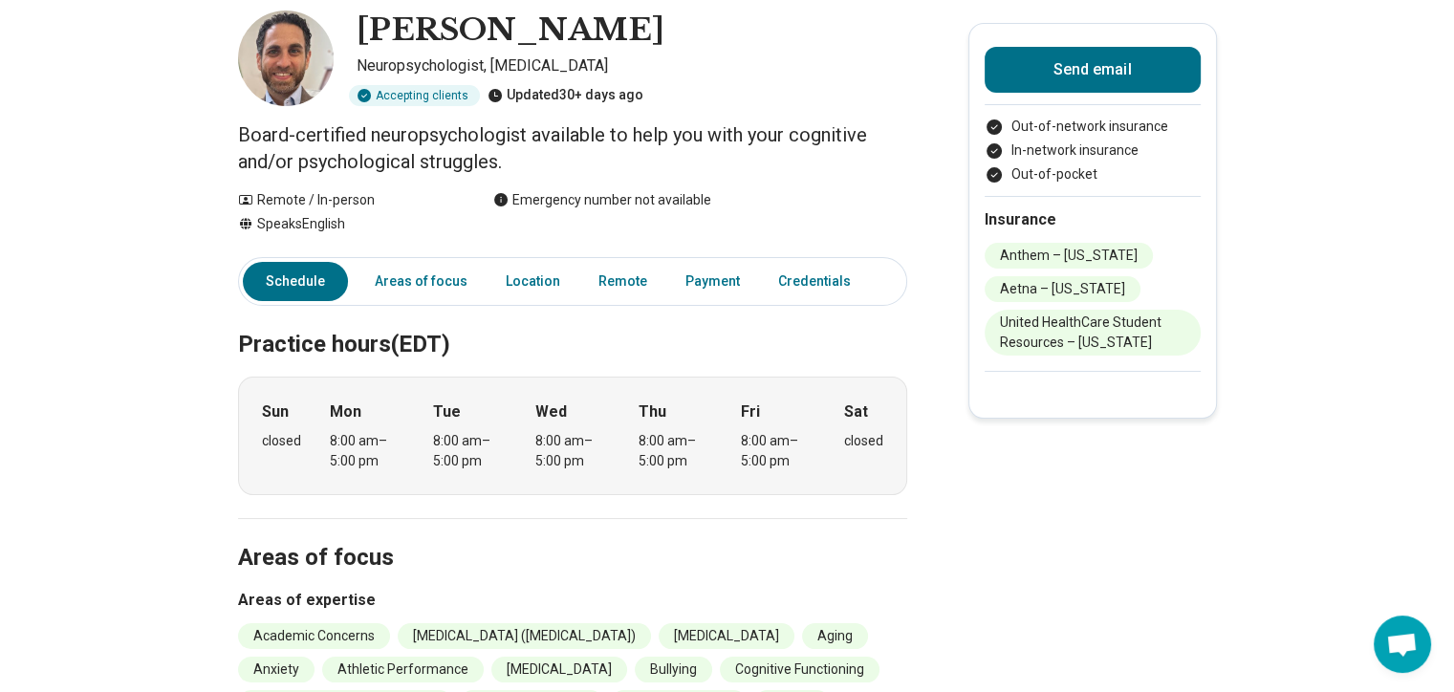
scroll to position [0, 0]
